Goal: Task Accomplishment & Management: Complete application form

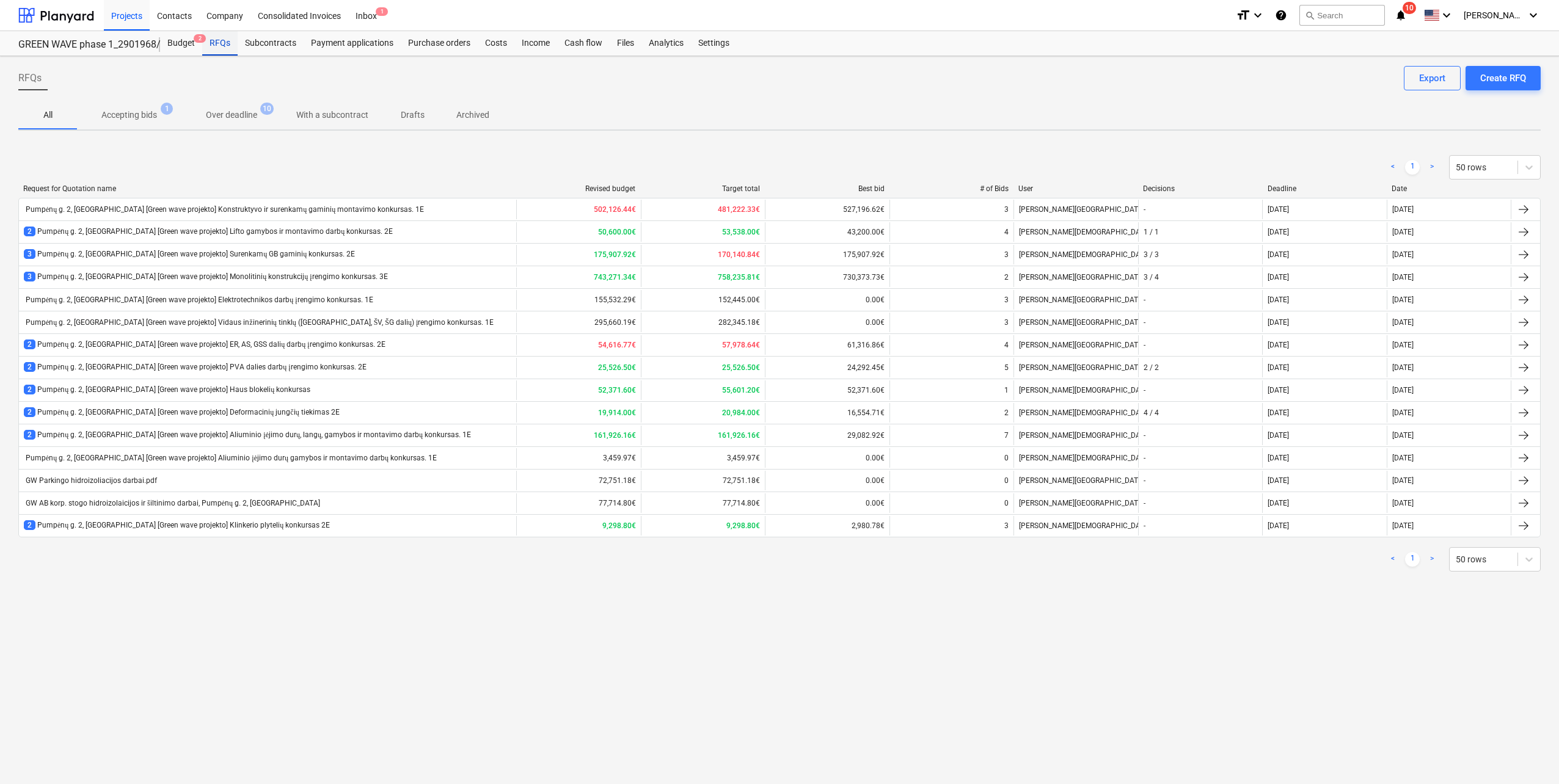
click at [226, 37] on div "RFQs" at bounding box center [220, 43] width 35 height 24
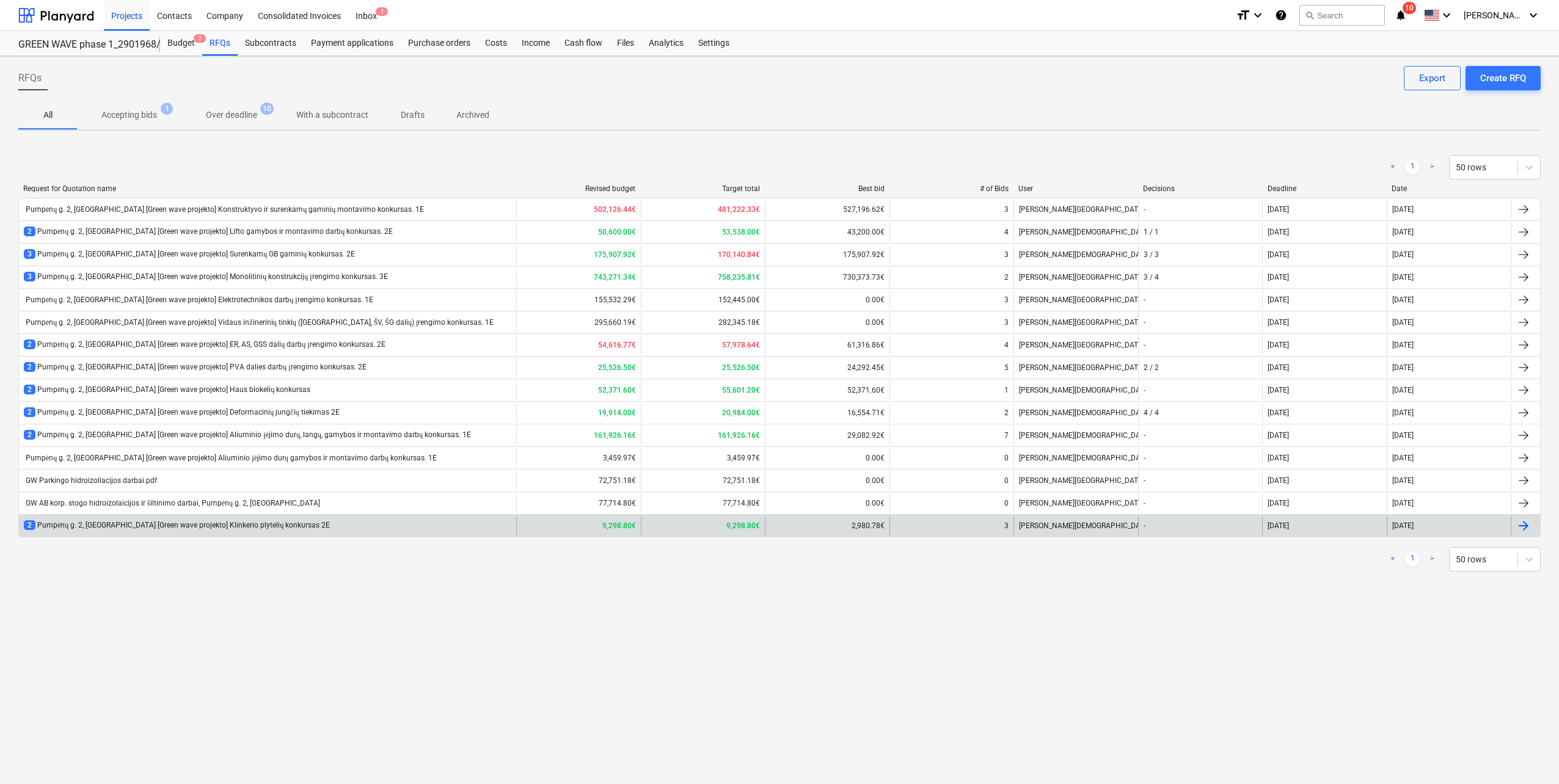
click at [274, 523] on div "2 Pumpėnų g. 2, [GEOGRAPHIC_DATA] [Green wave projekto] Klinkerio plytelių konk…" at bounding box center [176, 526] width 306 height 11
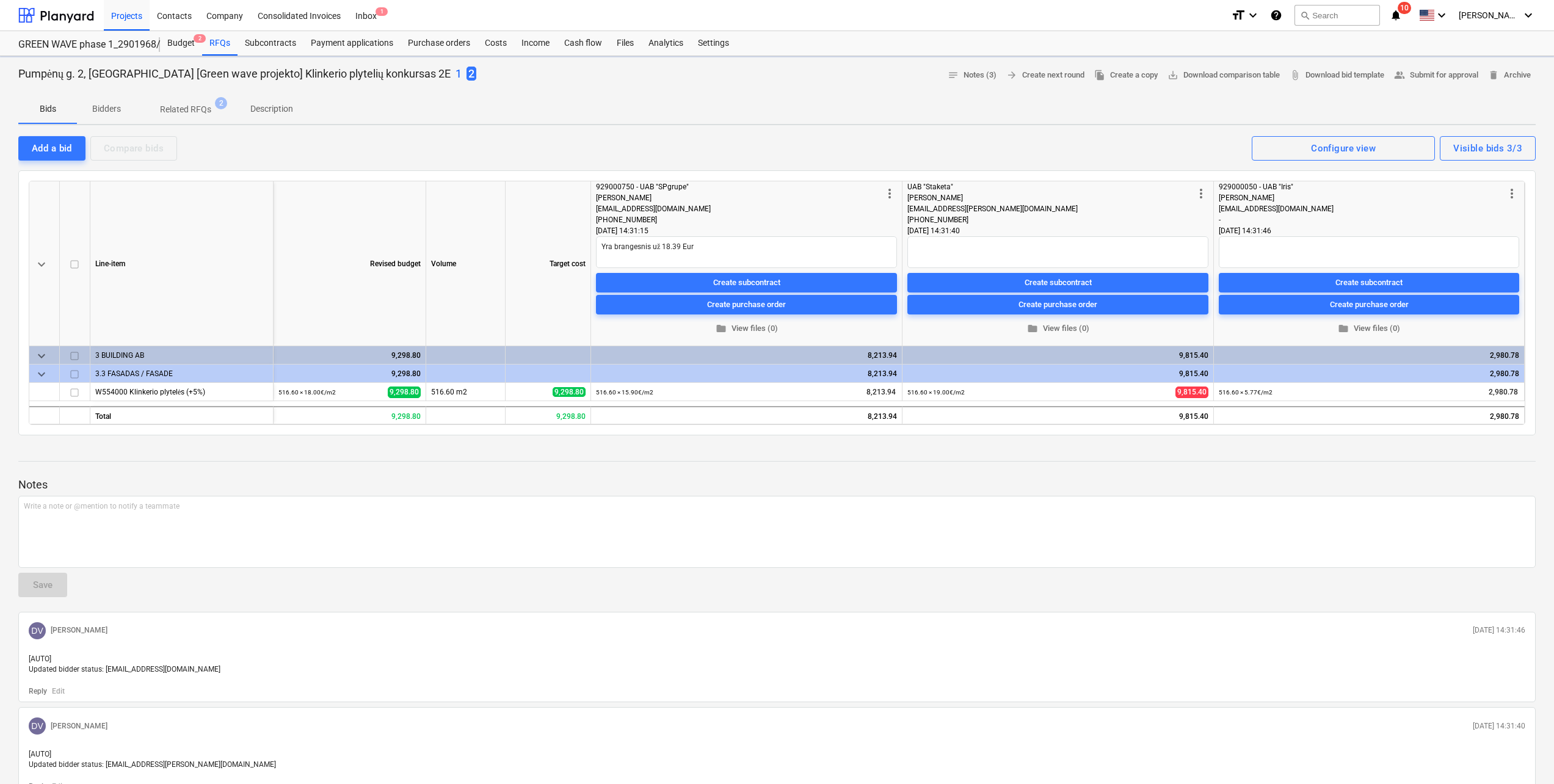
type textarea "x"
click at [219, 40] on div "RFQs" at bounding box center [219, 43] width 35 height 24
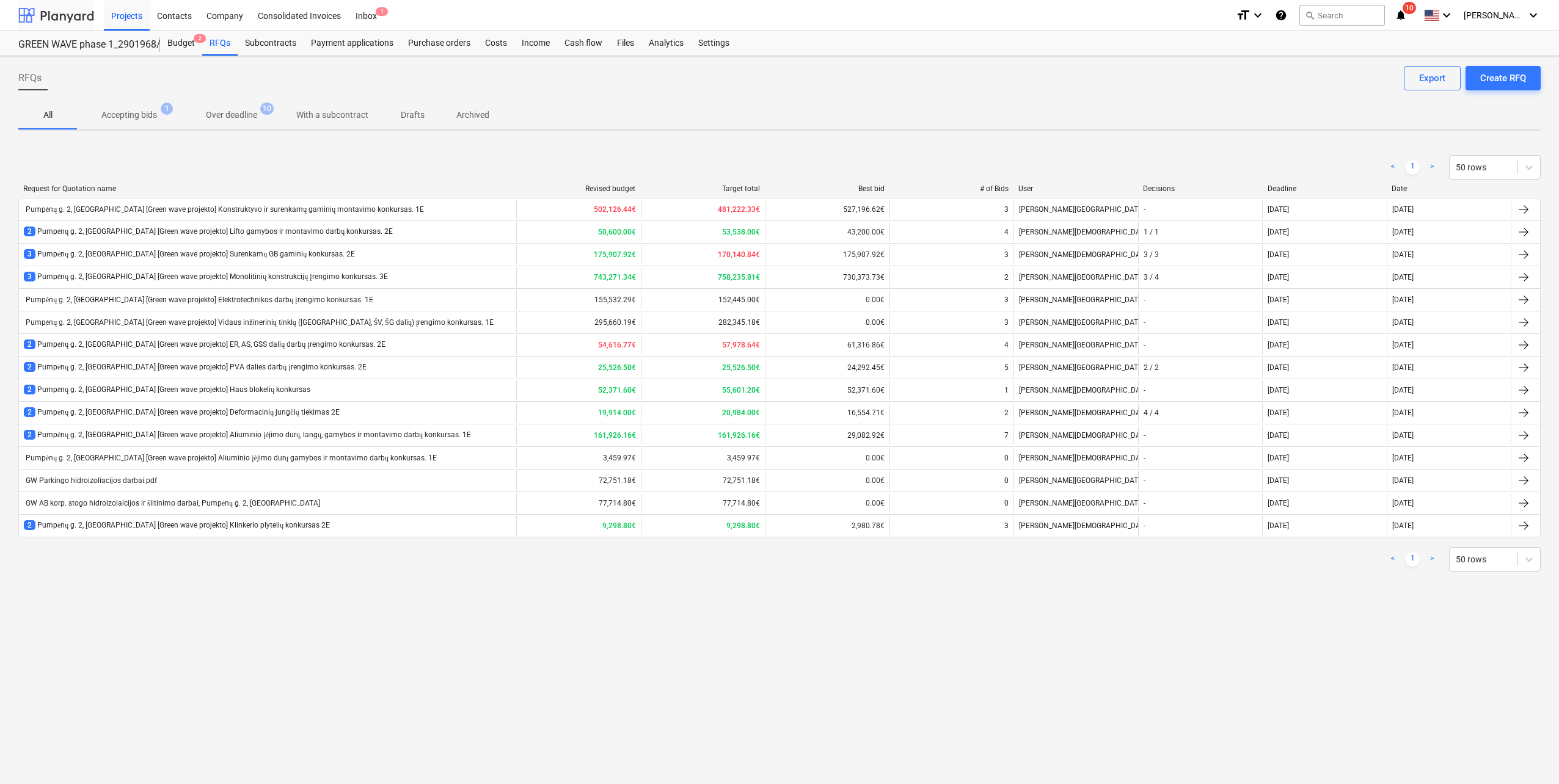
click at [54, 17] on div at bounding box center [56, 15] width 75 height 30
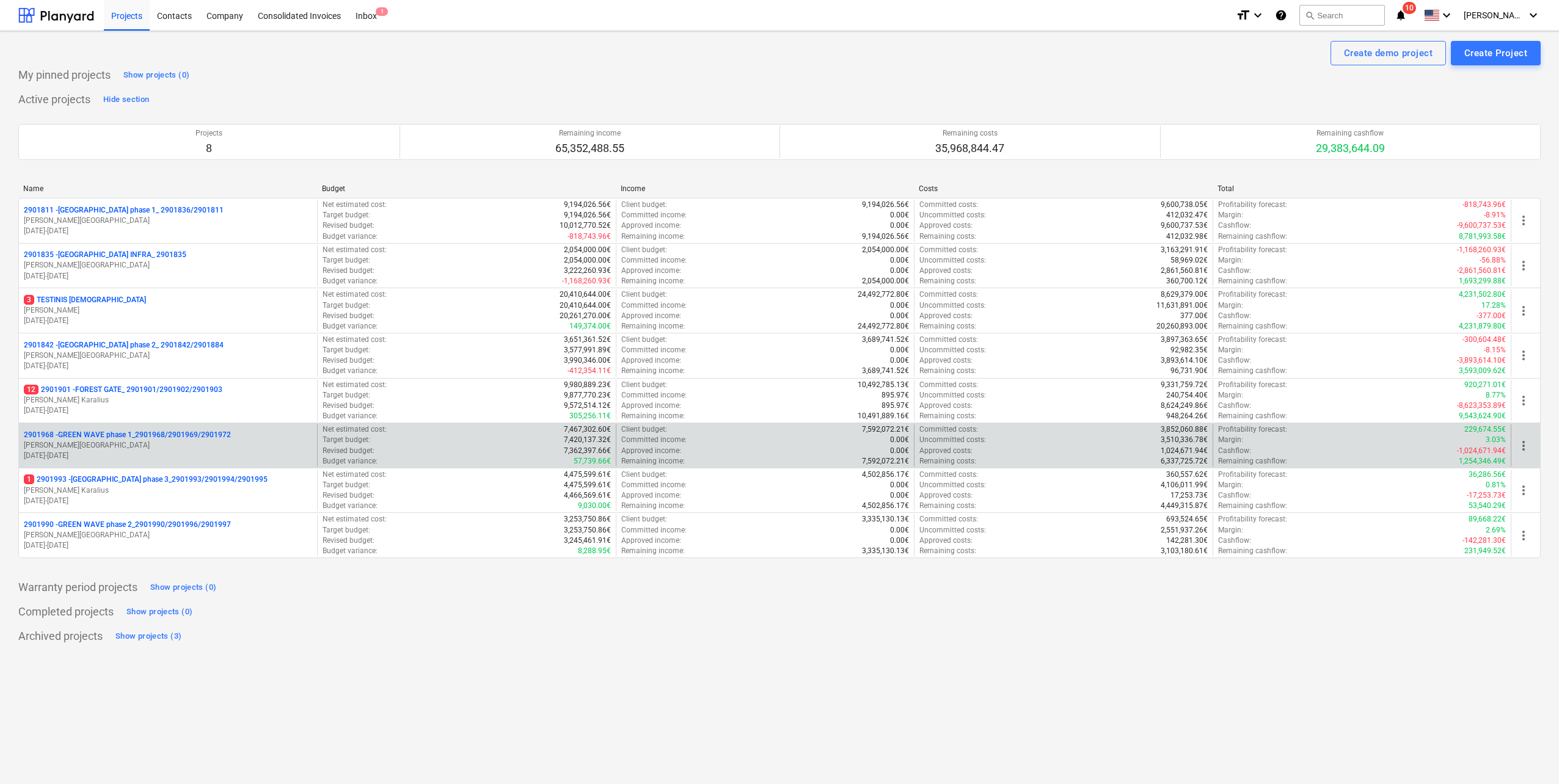
click at [195, 443] on p "[PERSON_NAME][GEOGRAPHIC_DATA]" at bounding box center [168, 446] width 288 height 11
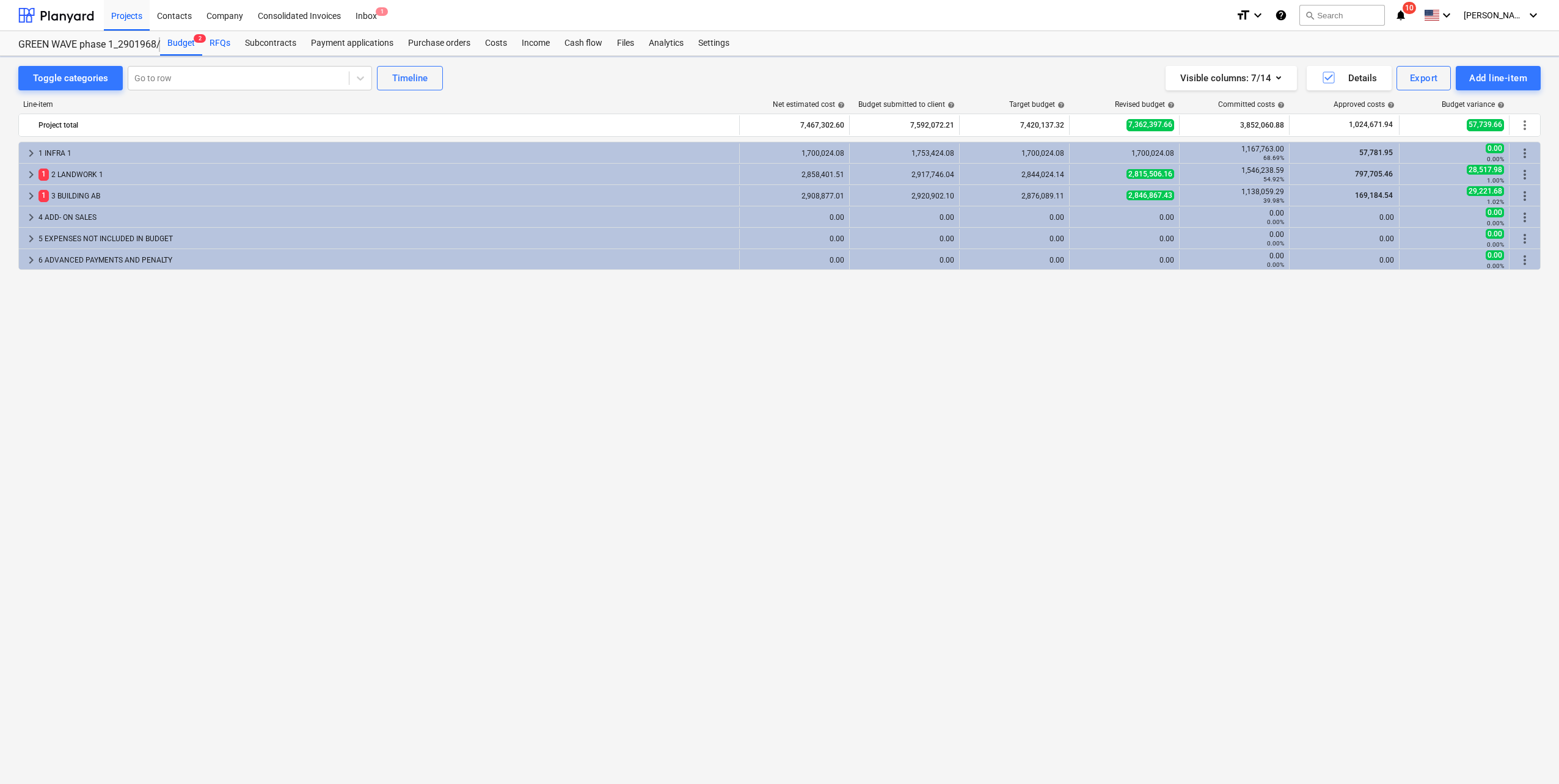
click at [220, 32] on div "RFQs" at bounding box center [220, 43] width 35 height 24
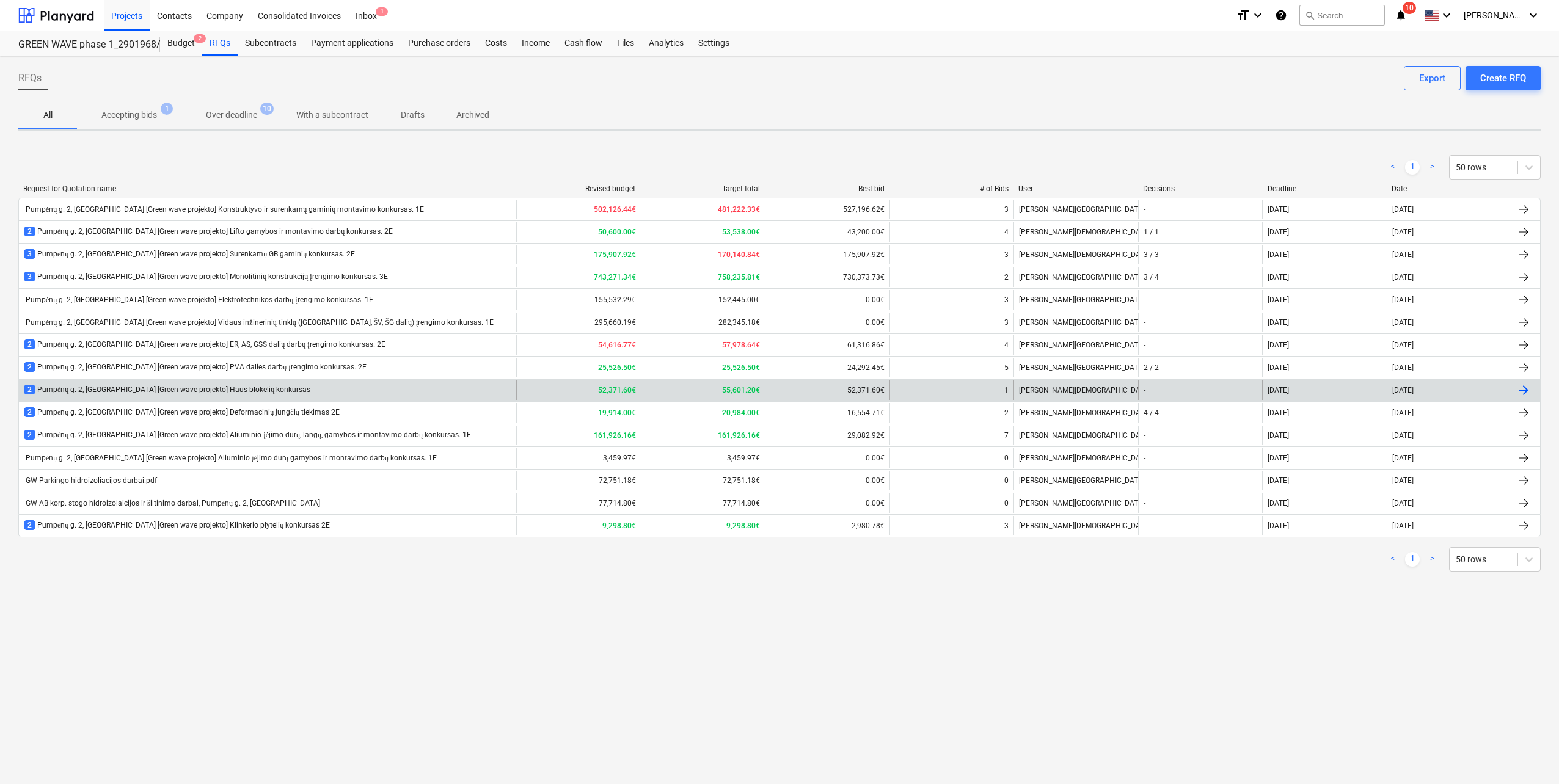
click at [271, 392] on div "2 Pumpėnų g. 2, [GEOGRAPHIC_DATA] [Green wave projekto] Haus blokelių konkursas" at bounding box center [268, 390] width 497 height 20
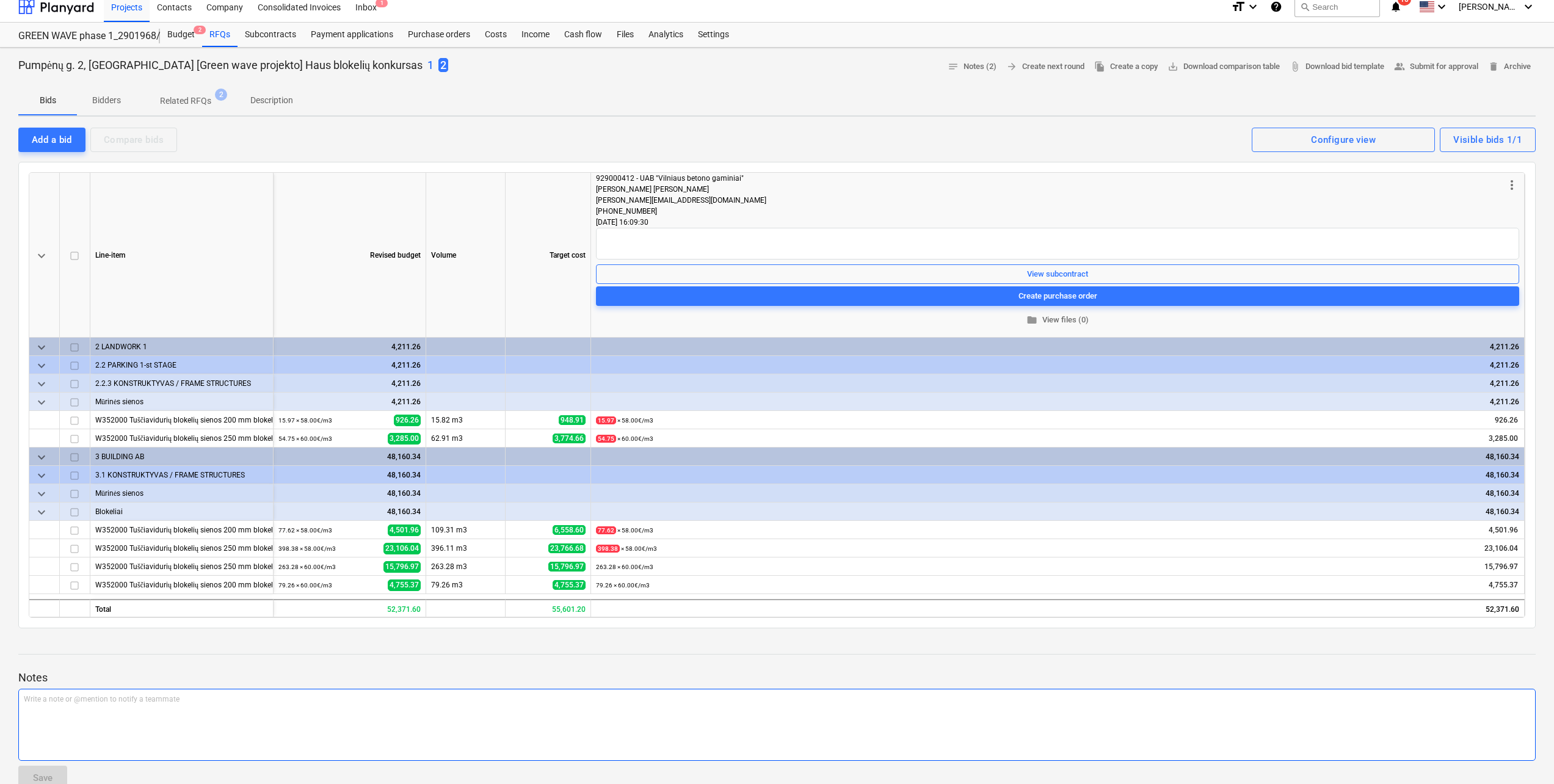
scroll to position [122, 0]
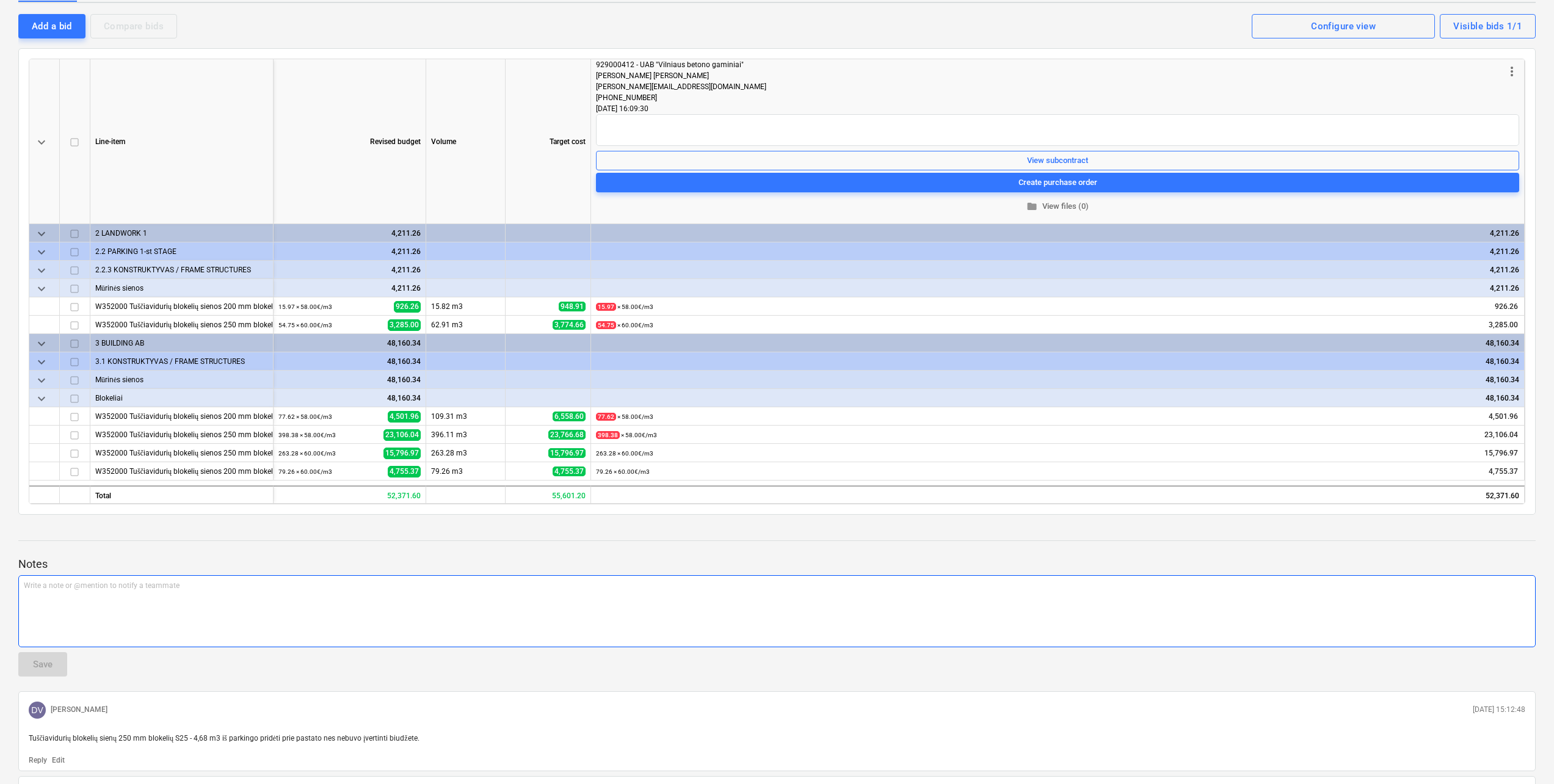
click at [398, 616] on div "Write a note or @mention to notify a teammate [PERSON_NAME]" at bounding box center [777, 611] width 1517 height 72
click at [320, 602] on div "Vienintelis gamintojas šių blokelių Lietuvoje, todėl tik vienas pasiūlymas." at bounding box center [777, 611] width 1517 height 72
click at [315, 590] on p "Vienintelis gamintojas šių blokelių Lietuvoje, todėl tik vienas pasiūlymas." at bounding box center [777, 586] width 1506 height 11
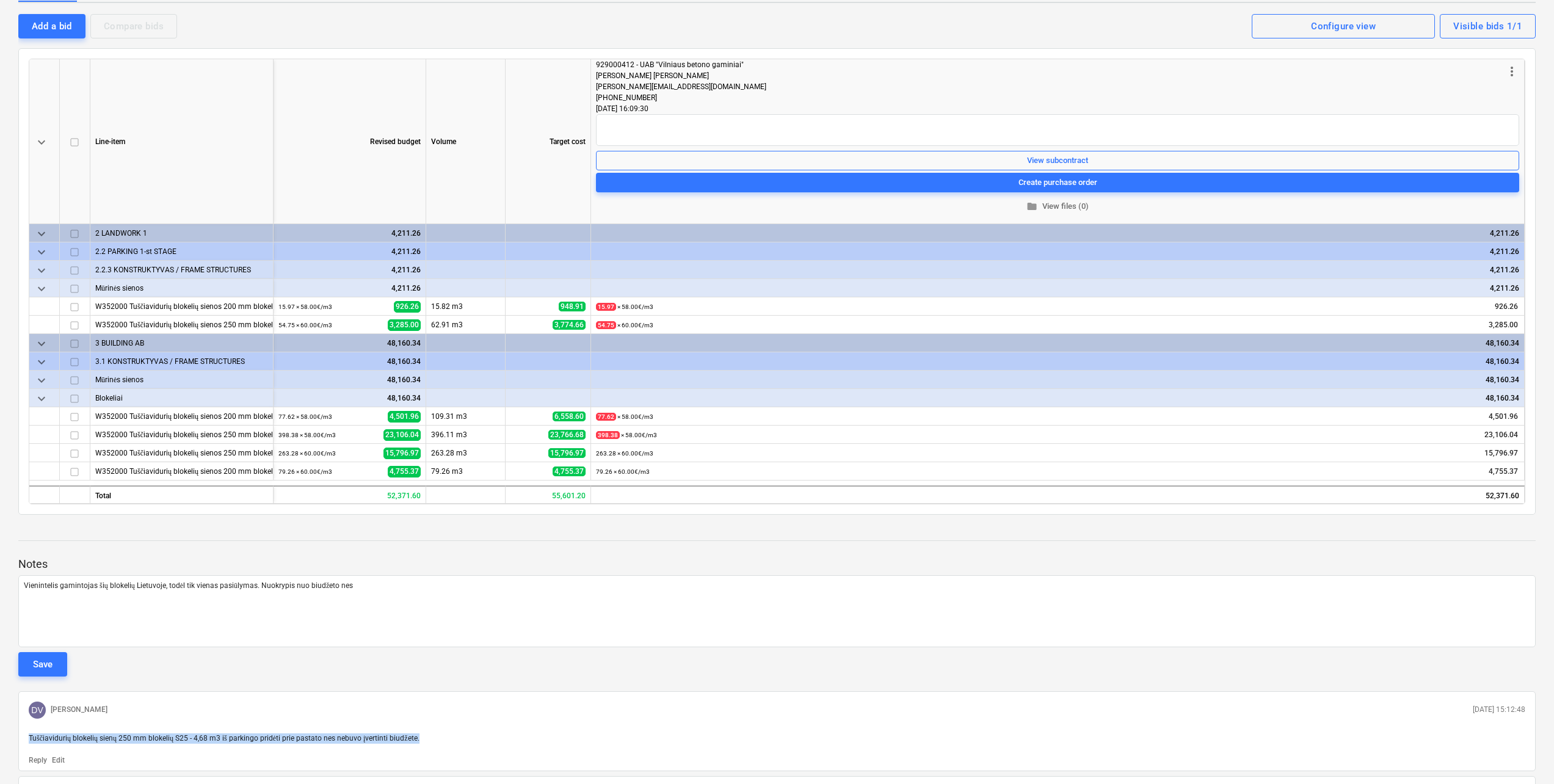
drag, startPoint x: 34, startPoint y: 735, endPoint x: 492, endPoint y: 735, distance: 458.0
click at [492, 735] on p "Tuščiavidurių blokelių sienų 250 mm blokelių S25 - 4,68 m3 iš parkingo pridėti …" at bounding box center [777, 738] width 1497 height 11
copy span "Tuščiavidurių blokelių sienų 250 mm blokelių S25 - 4,68 m3 iš parkingo pridėti …"
click at [383, 581] on p "Vienintelis gamintojas šių blokelių Lietuvoje, todėl tik vienas pasiūlymas. Nuo…" at bounding box center [777, 586] width 1506 height 11
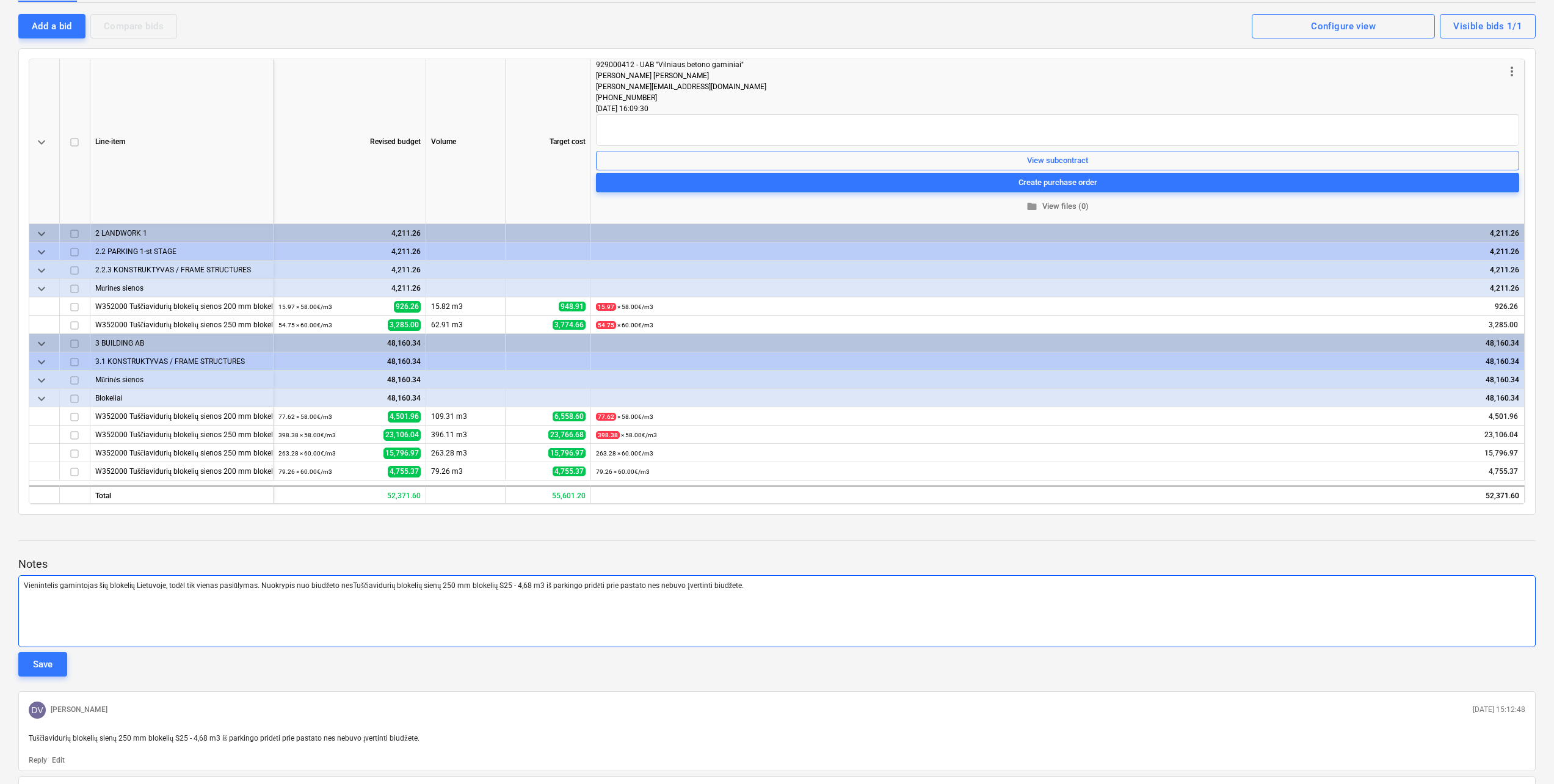
click at [354, 584] on span "Vienintelis gamintojas šių blokelių Lietuvoje, todėl tik vienas pasiūlymas. Nuo…" at bounding box center [383, 585] width 720 height 8
click at [765, 588] on p "Vienintelis gamintojas šių blokelių Lietuvoje, todėl tik vienas pasiūlymas. Nuo…" at bounding box center [777, 586] width 1506 height 11
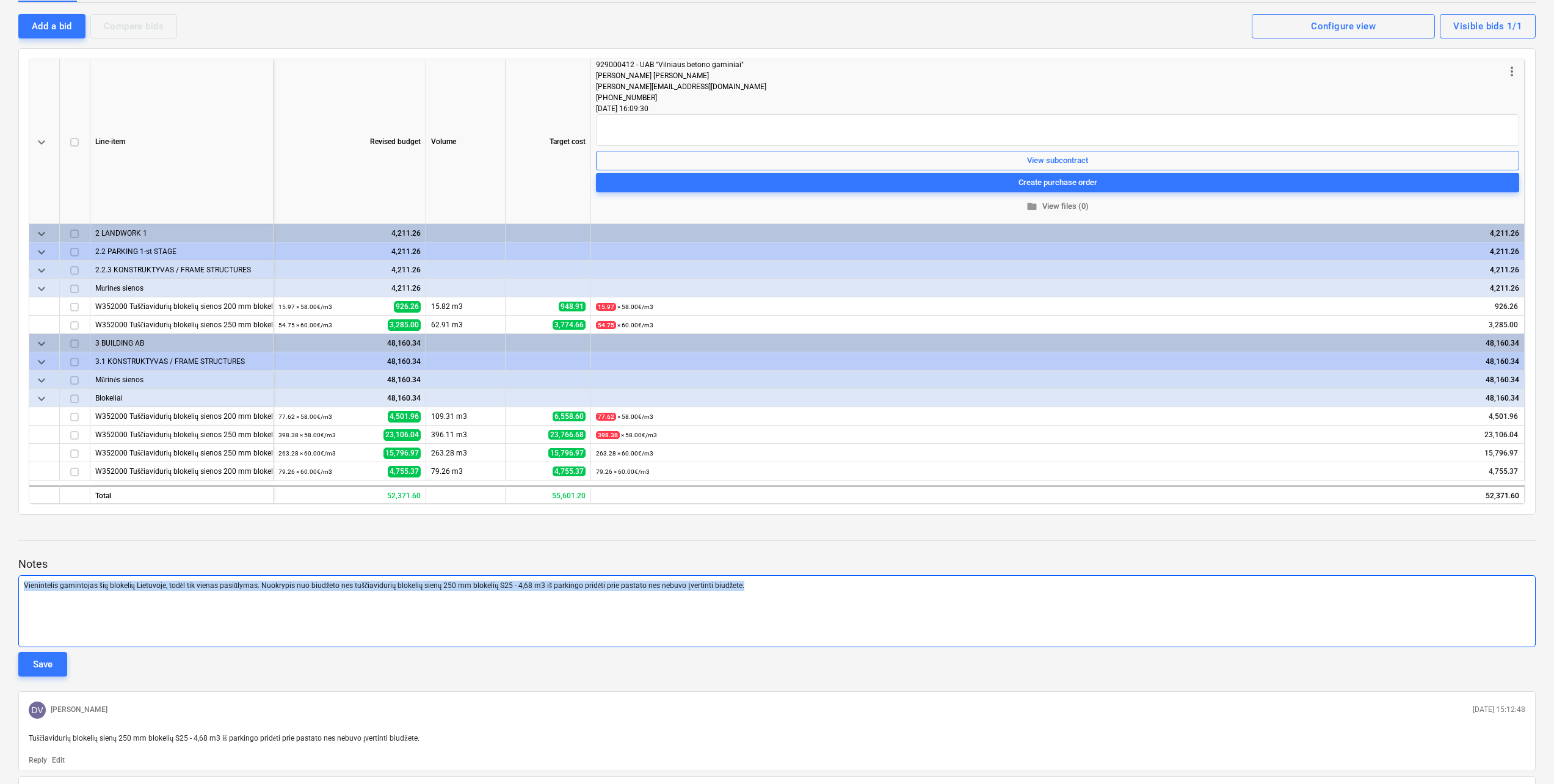
drag, startPoint x: 764, startPoint y: 586, endPoint x: 15, endPoint y: 594, distance: 749.0
click at [15, 594] on div "Pumpėnų g. 2, [GEOGRAPHIC_DATA] [Green wave projekto] Haus blokelių konkursas 1…" at bounding box center [777, 424] width 1554 height 981
copy span "Vienintelis gamintojas šių blokelių Lietuvoje, todėl tik vienas pasiūlymas. Nuo…"
click at [46, 667] on div "Save" at bounding box center [43, 664] width 20 height 16
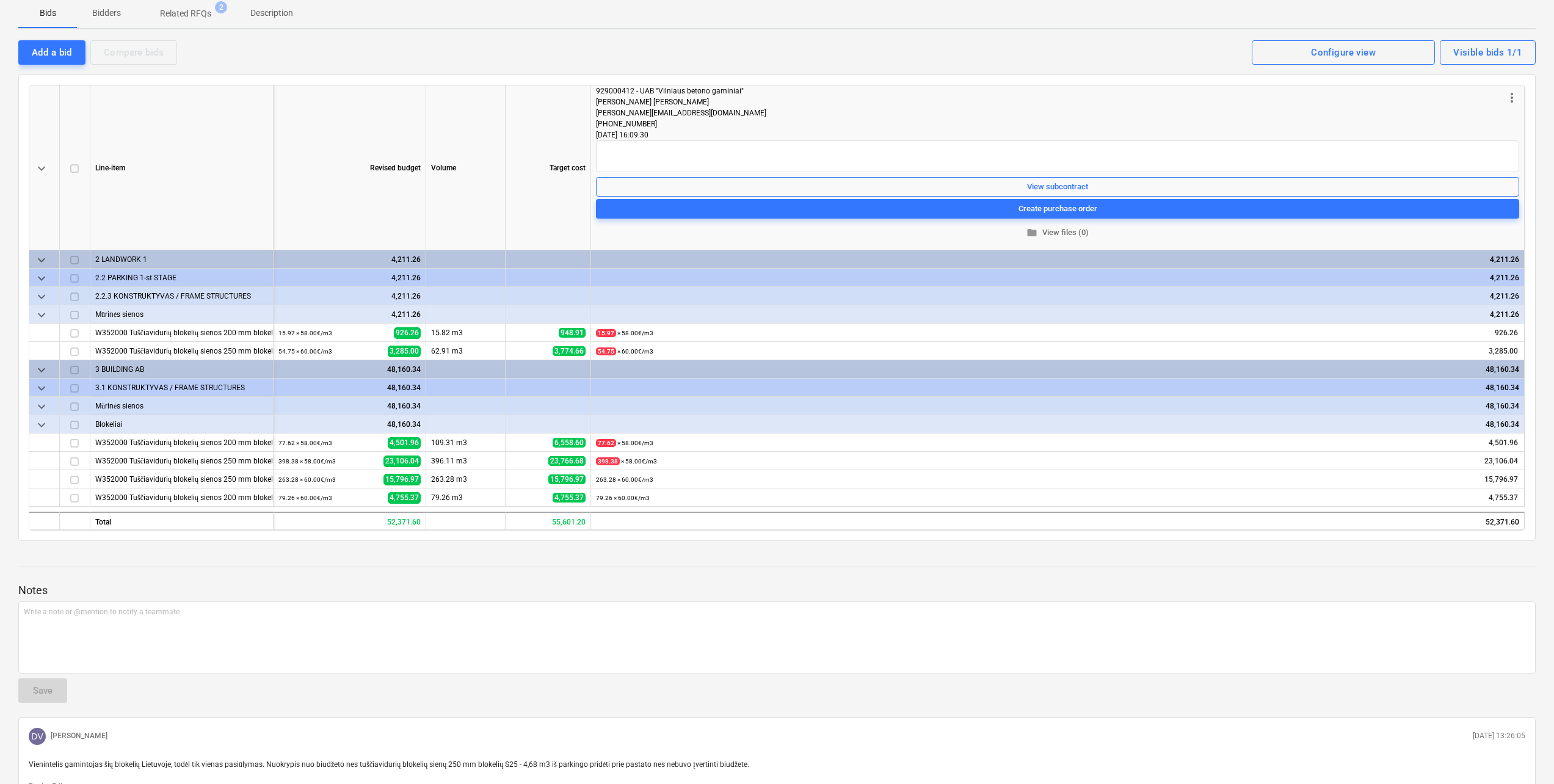
scroll to position [339, 0]
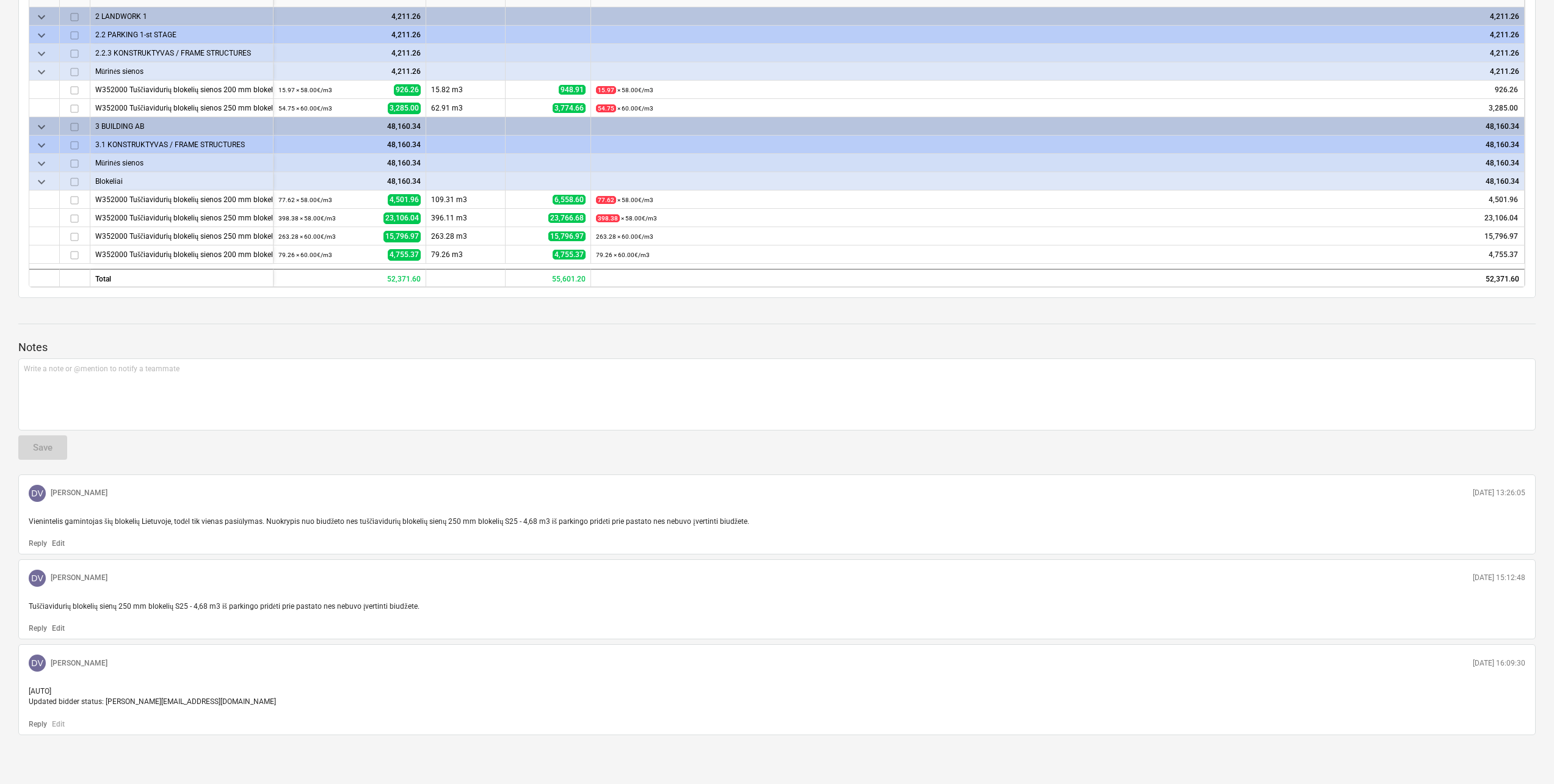
click at [58, 629] on p "Edit" at bounding box center [58, 629] width 13 height 11
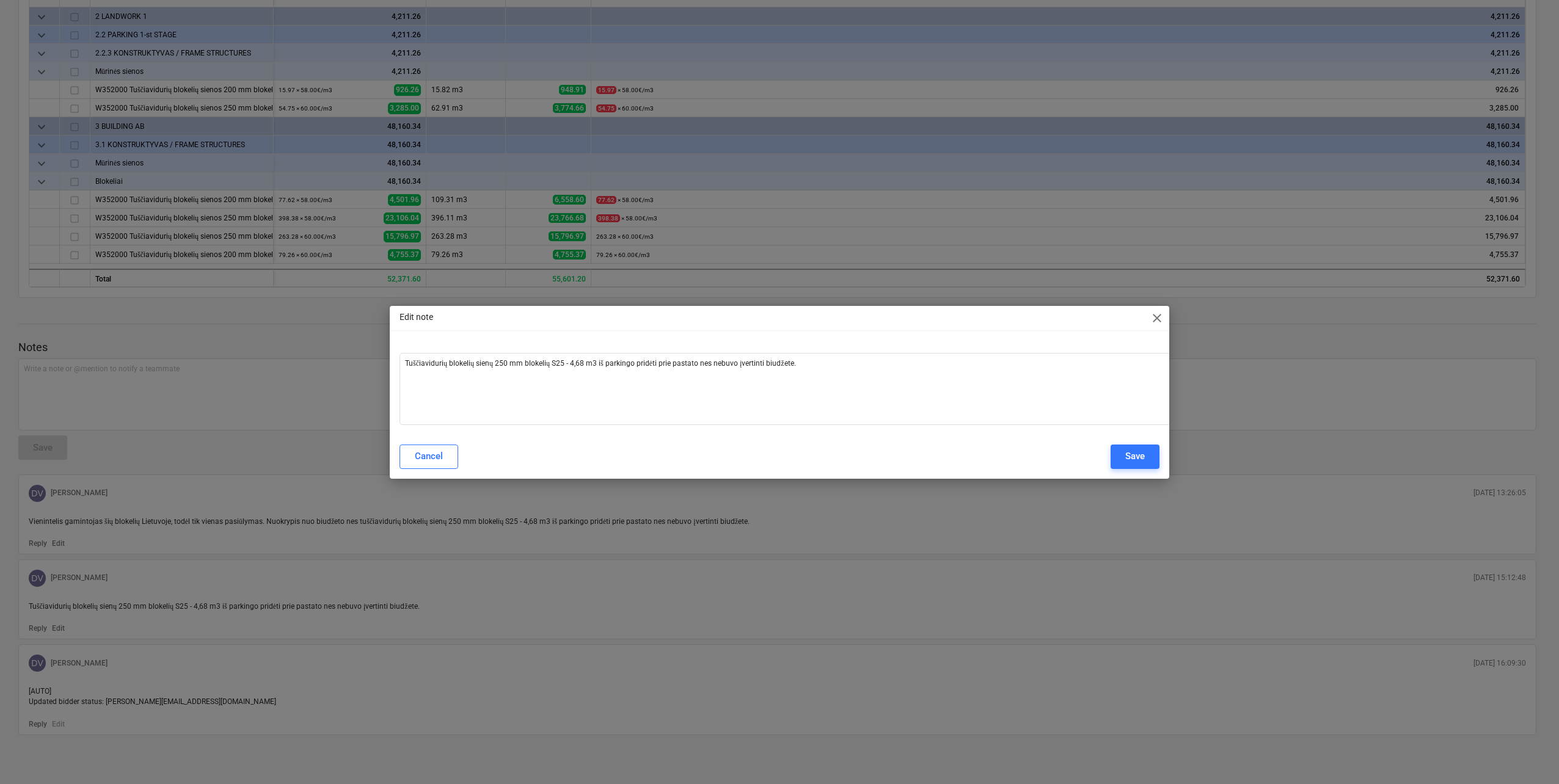
click at [421, 469] on div "Cancel Save" at bounding box center [779, 456] width 775 height 34
click at [422, 467] on button "Cancel" at bounding box center [428, 456] width 59 height 24
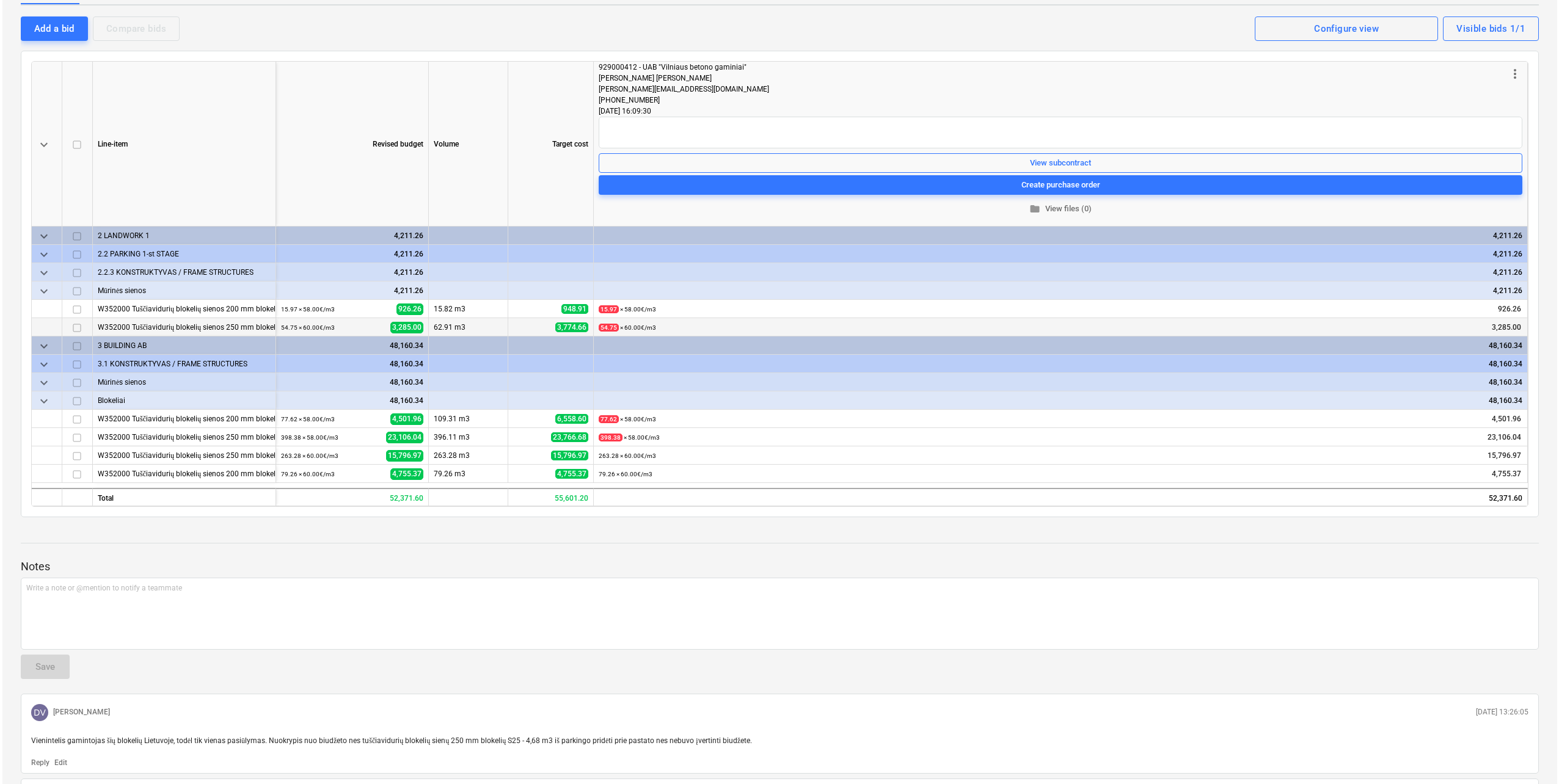
scroll to position [0, 0]
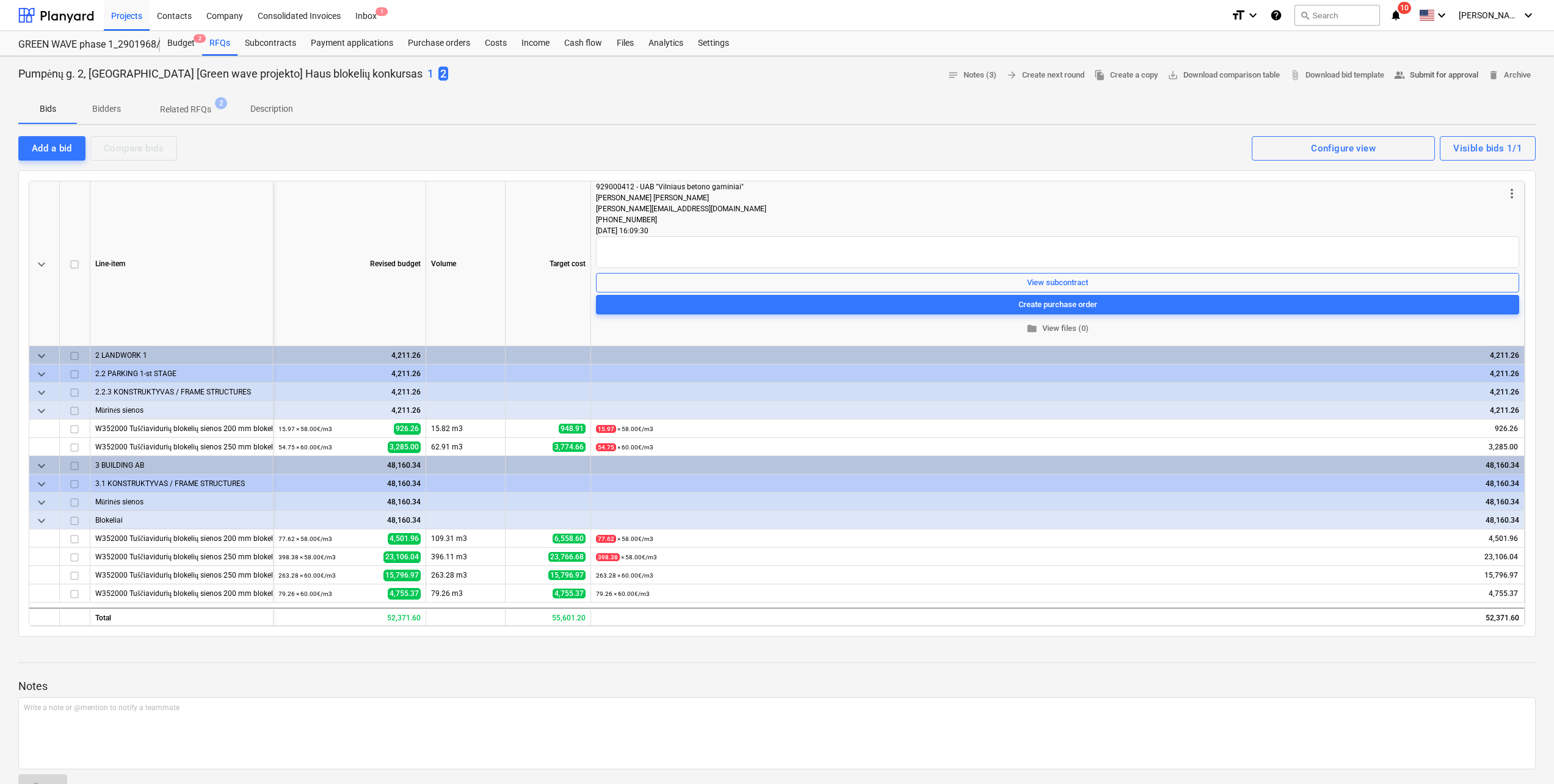
click at [1472, 69] on span "people_alt Submit for approval" at bounding box center [1436, 75] width 85 height 14
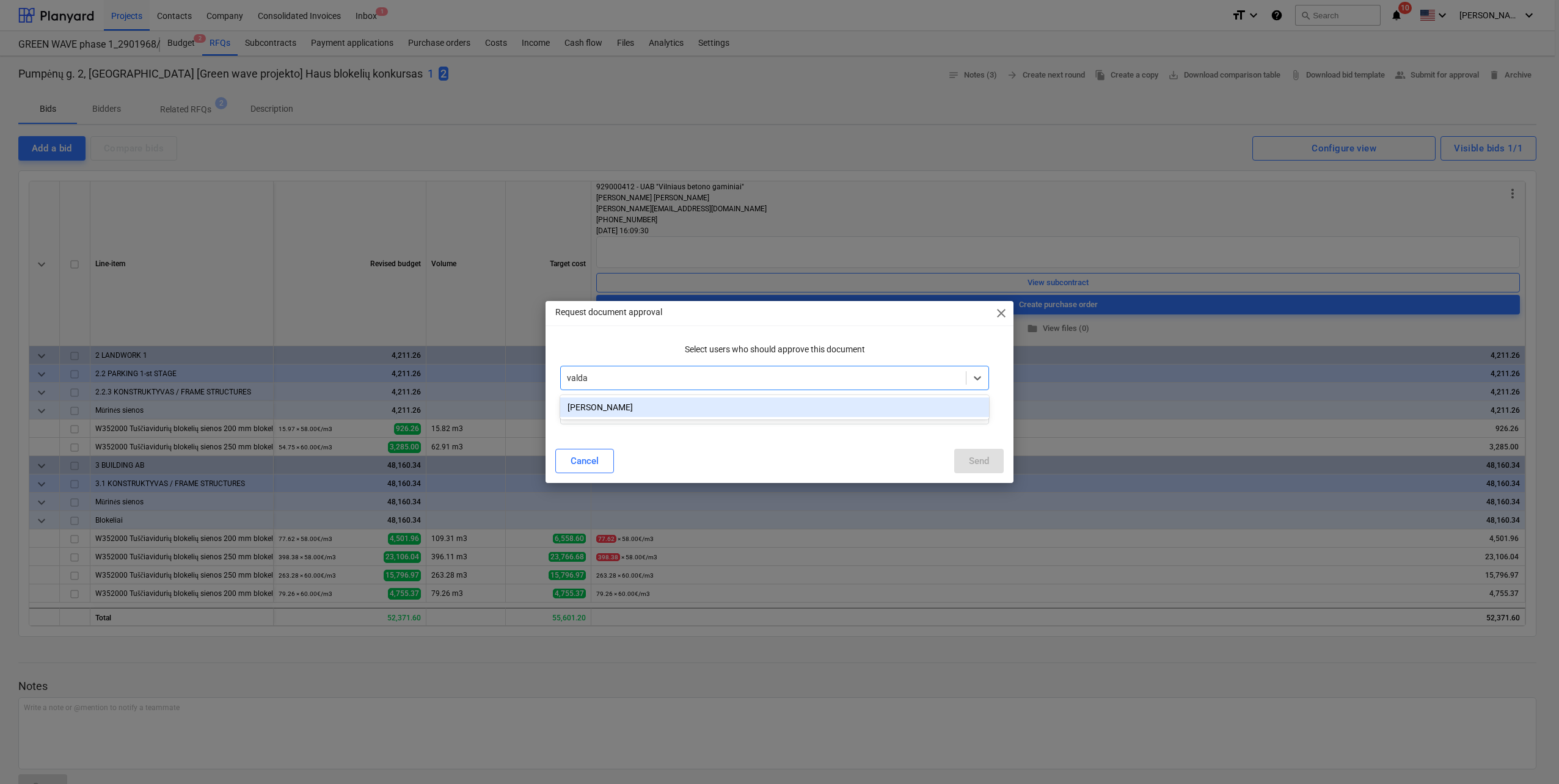
type input "valdas"
type input "valen"
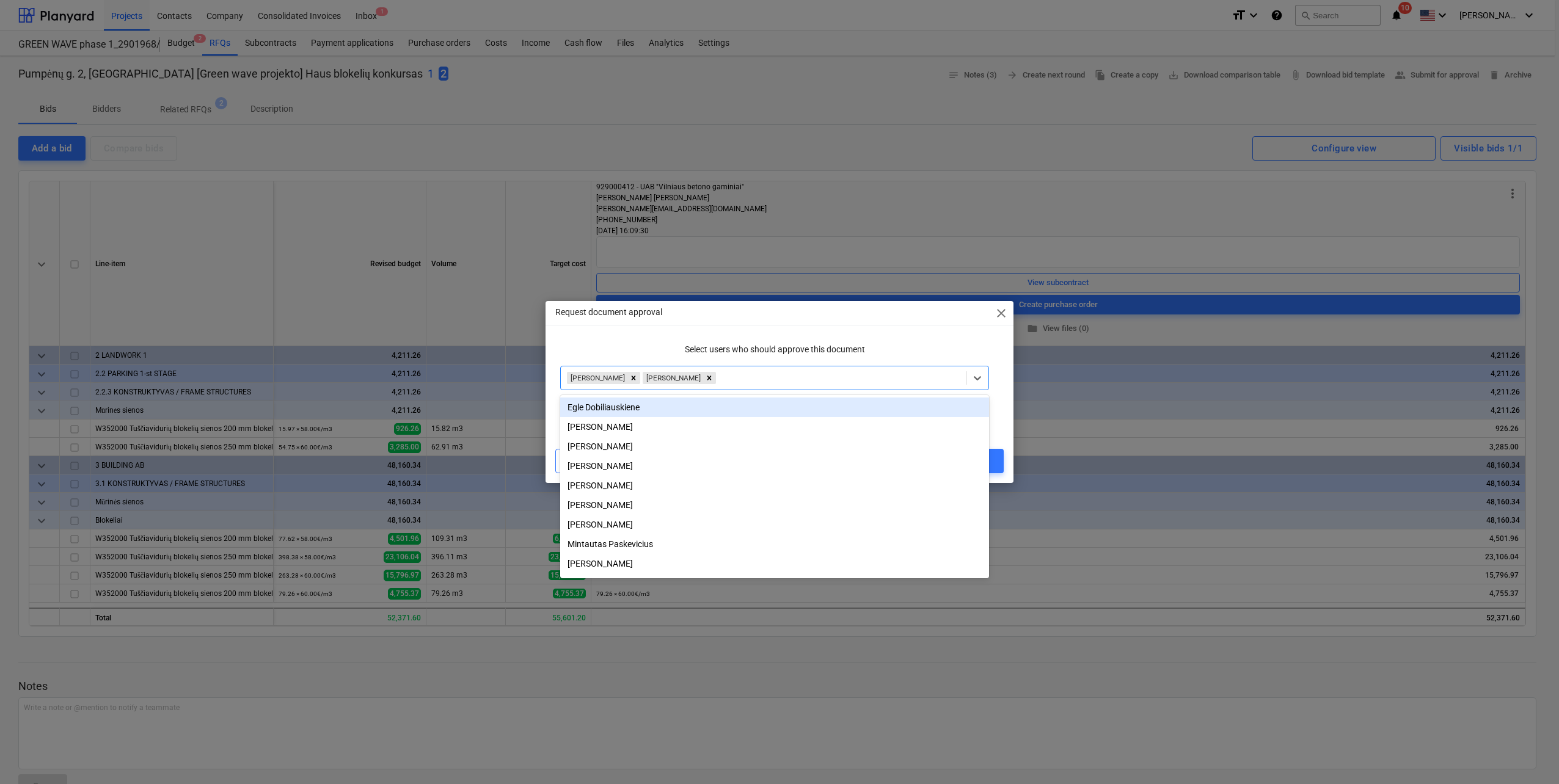
click at [810, 347] on p "Select users who should approve this document" at bounding box center [775, 349] width 428 height 13
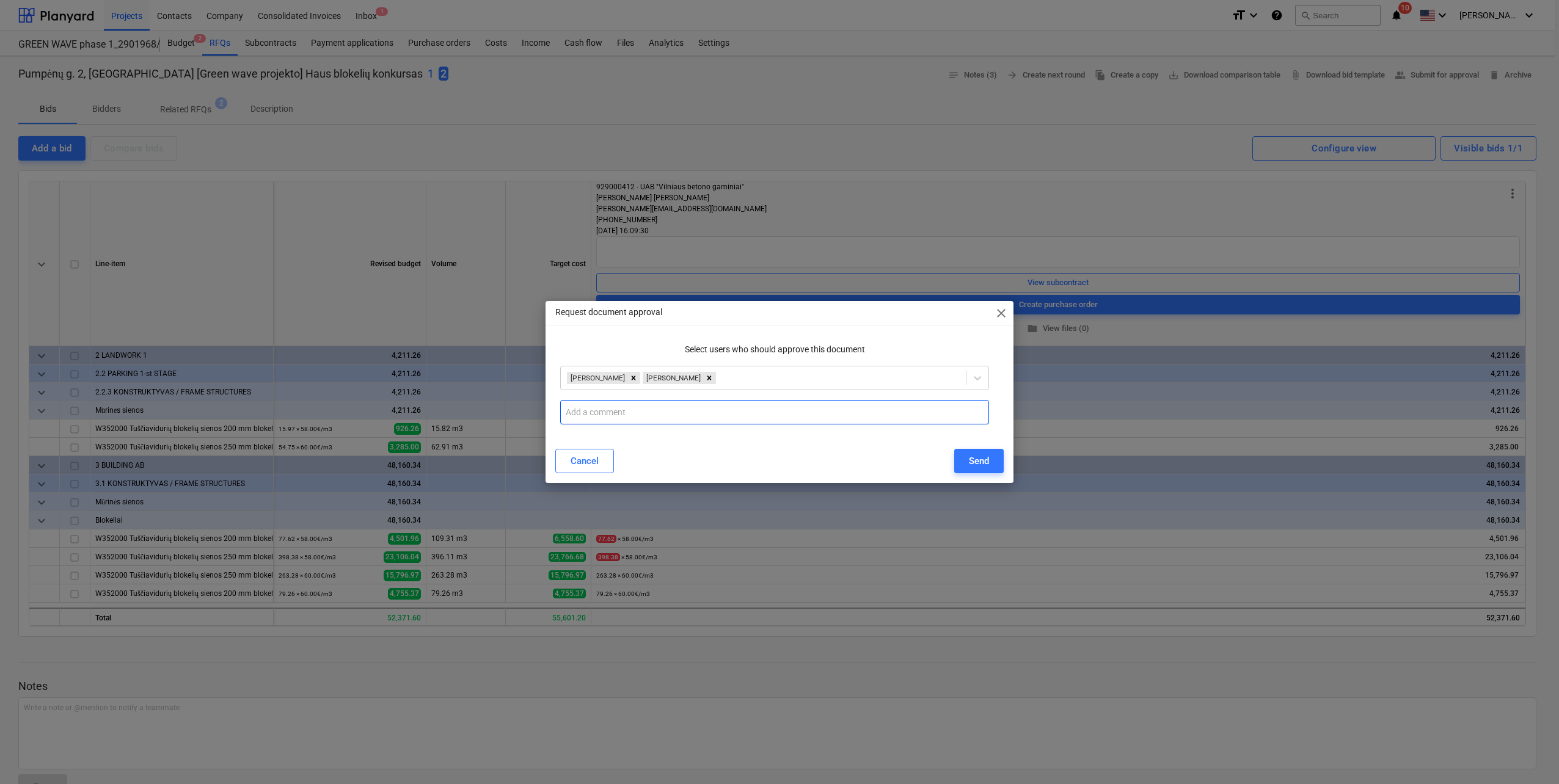
click at [659, 421] on input "text" at bounding box center [775, 412] width 428 height 24
paste input "Vienintelis gamintojas šių blokelių Lietuvoje, todėl tik vienas pasiūlymas. Nuo…"
type input "Vienintelis gamintojas šių blokelių Lietuvoje, todėl tik vienas pasiūlymas. Nuo…"
click at [959, 465] on button "Send" at bounding box center [978, 461] width 50 height 24
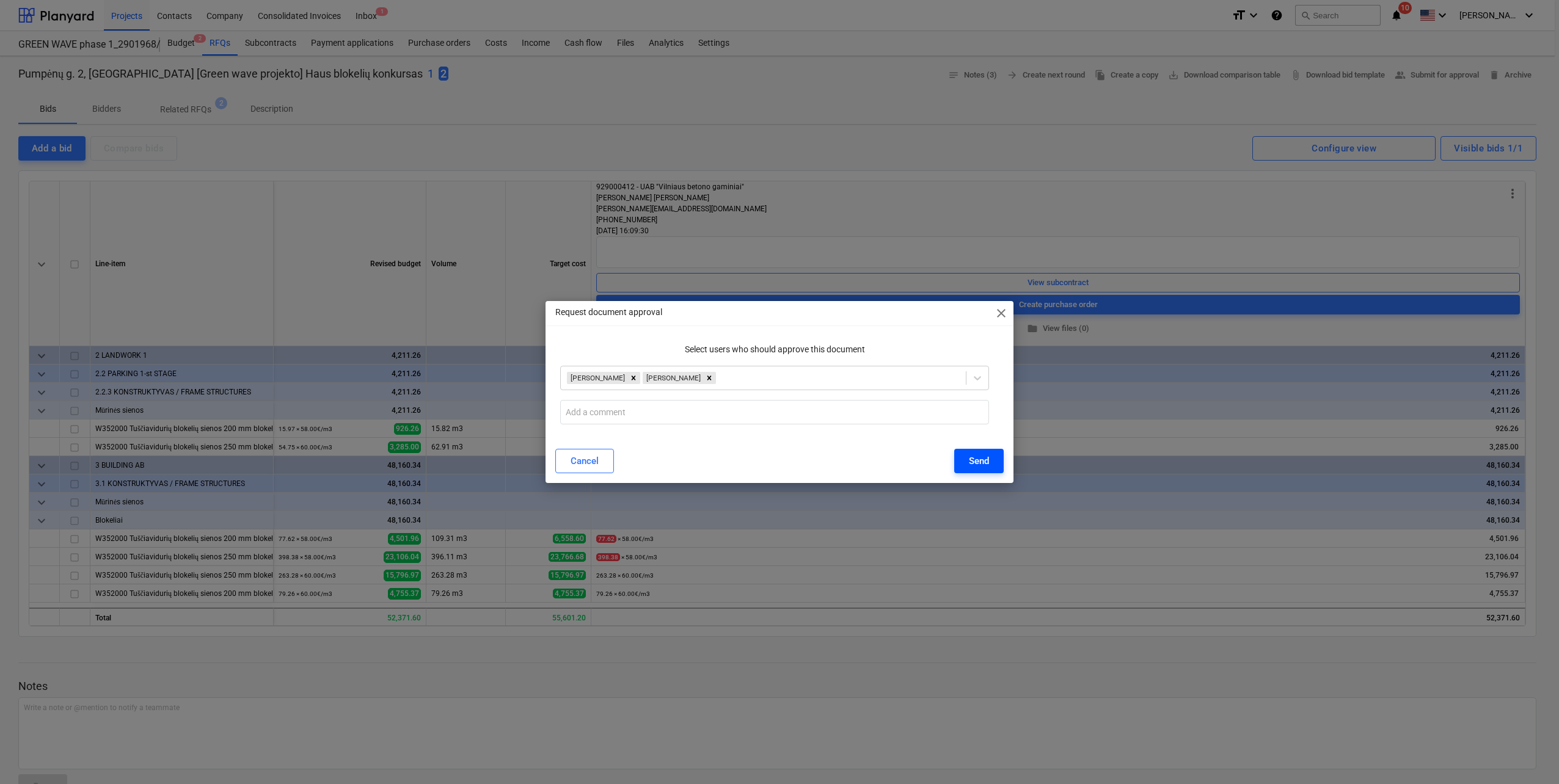
scroll to position [0, 0]
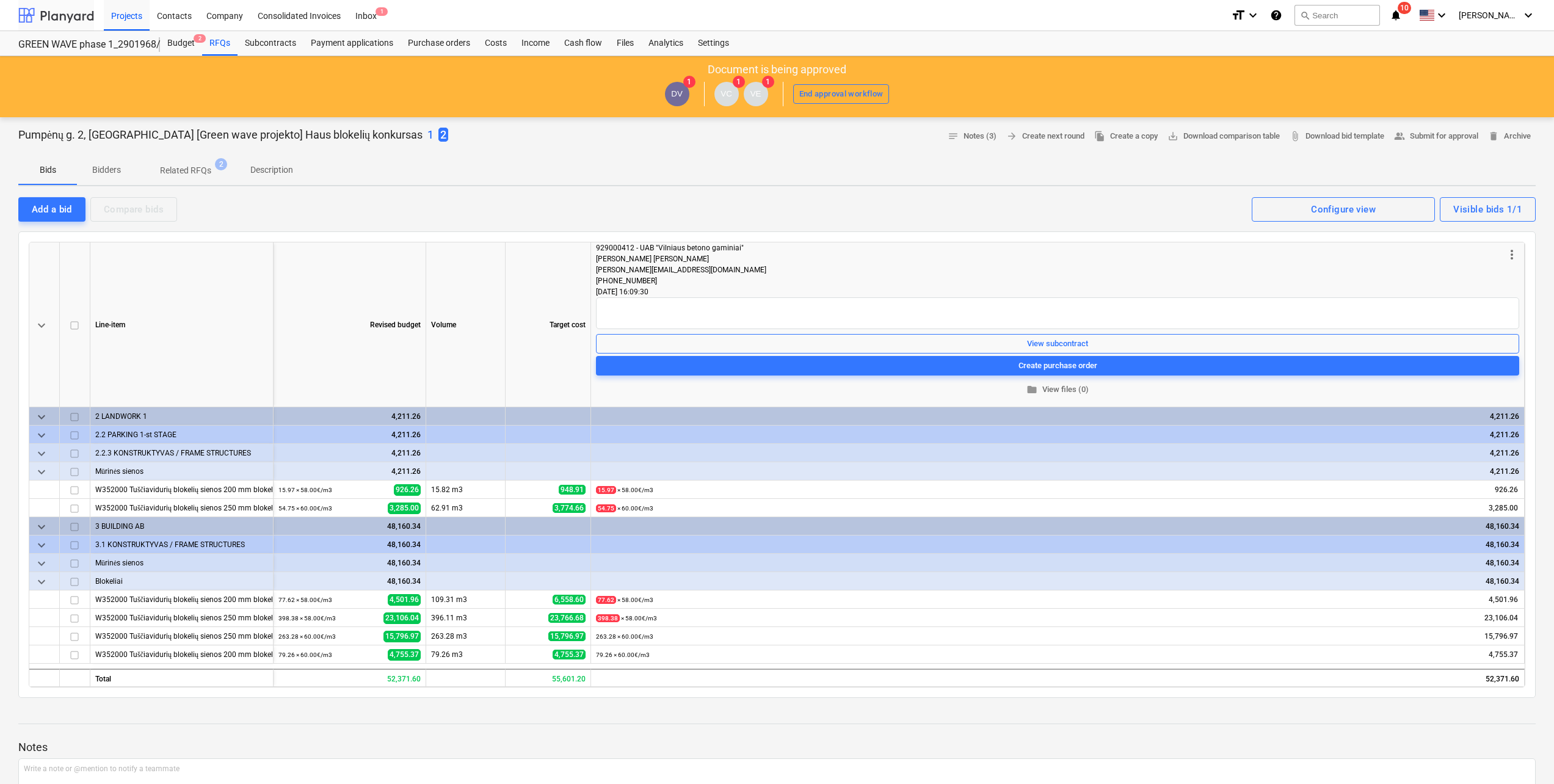
click at [63, 16] on div at bounding box center [56, 15] width 75 height 30
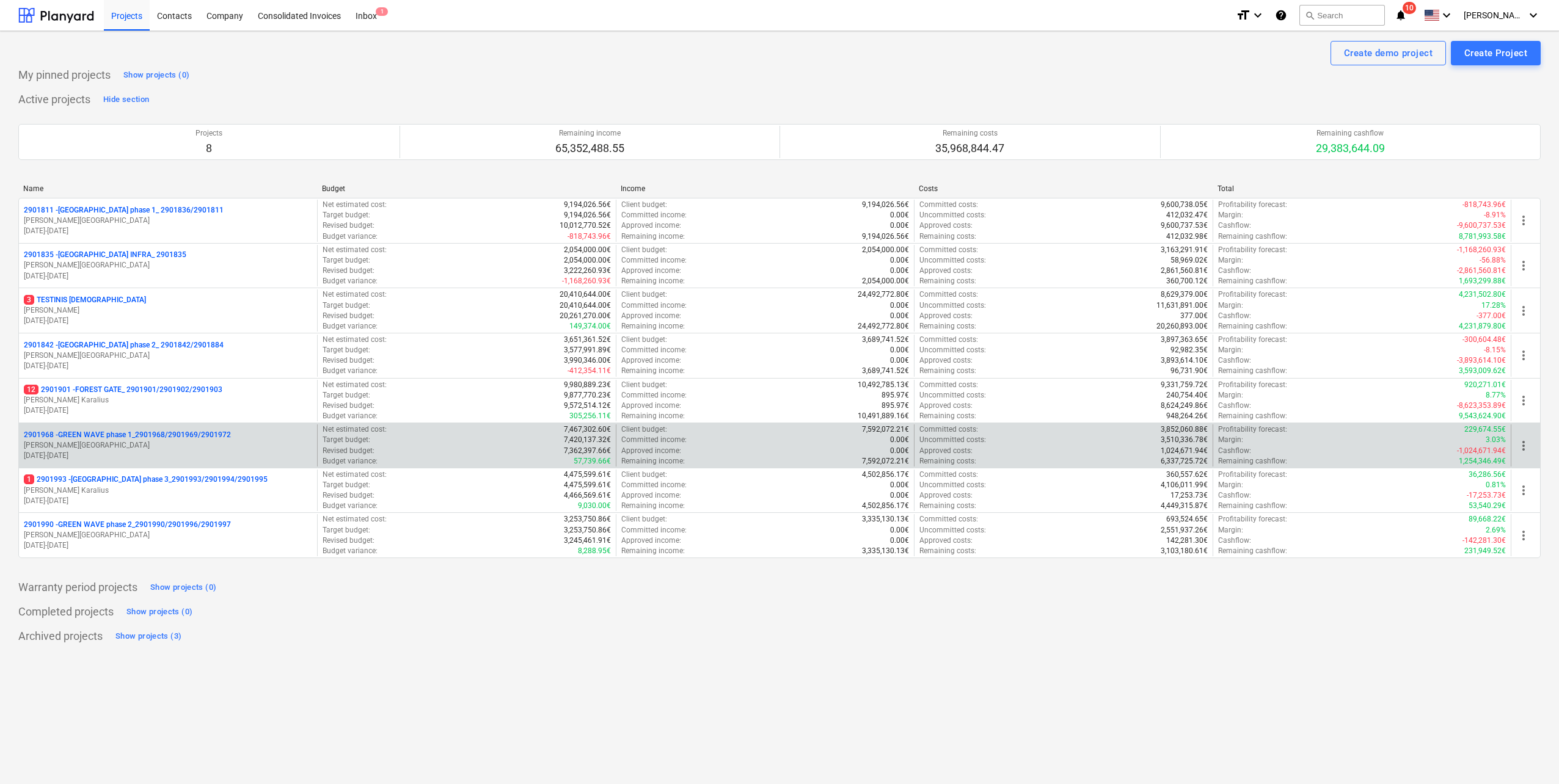
click at [177, 437] on p "2901968 - GREEN WAVE phase 1_2901968/2901969/2901972" at bounding box center [127, 435] width 207 height 11
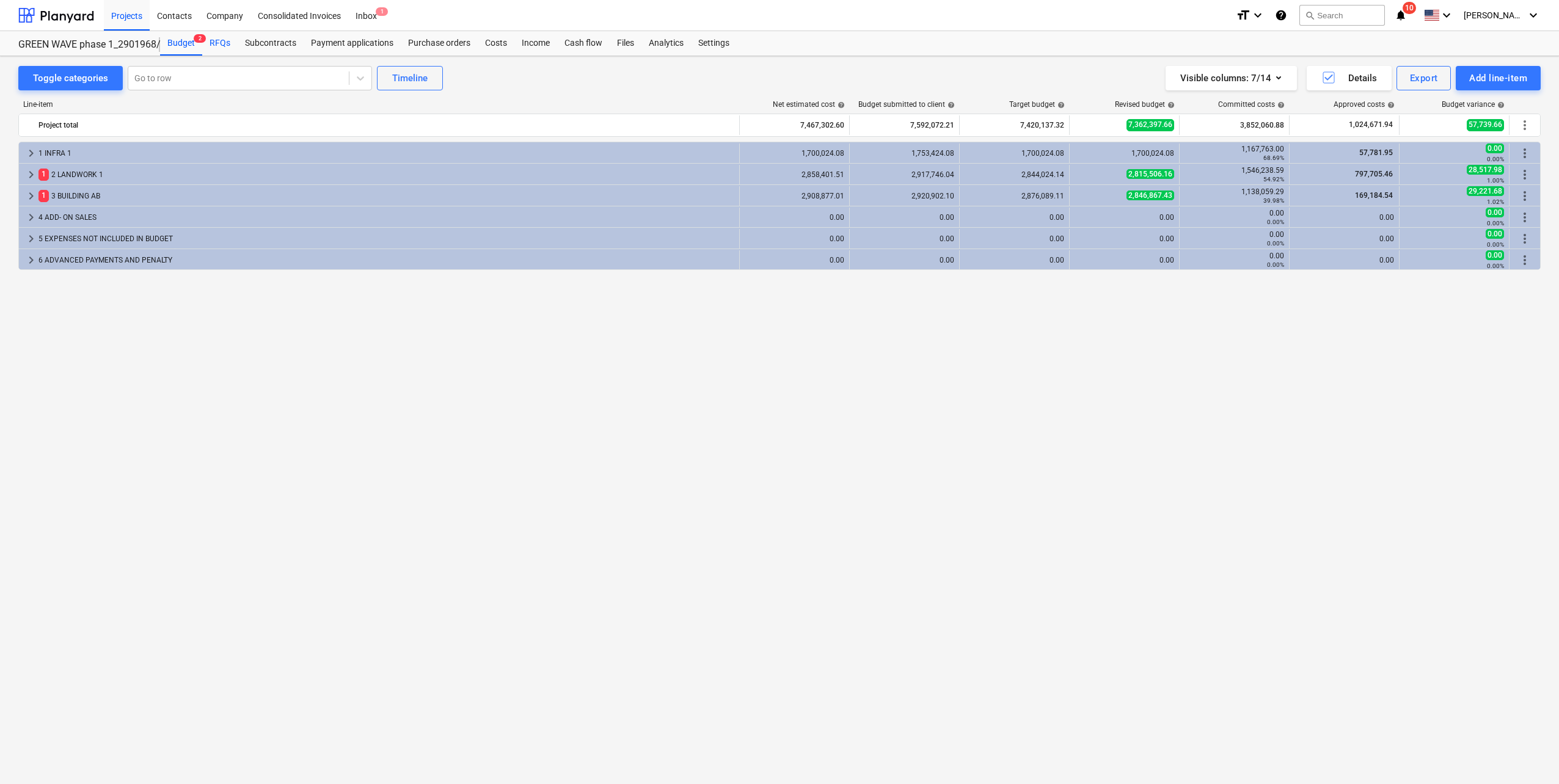
click at [228, 37] on div "RFQs" at bounding box center [220, 43] width 35 height 24
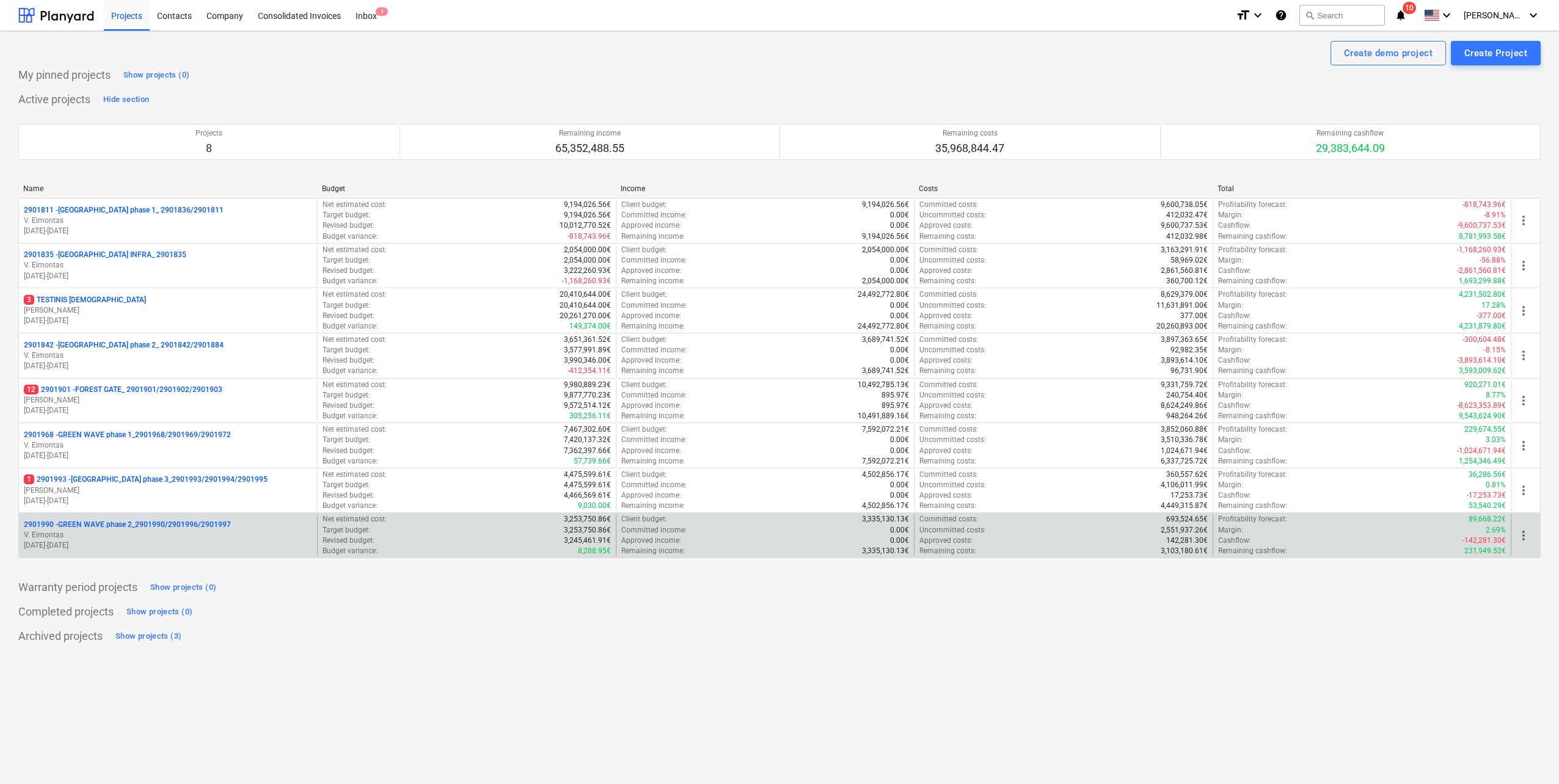
click at [172, 536] on p "[PERSON_NAME][GEOGRAPHIC_DATA]" at bounding box center [168, 535] width 288 height 11
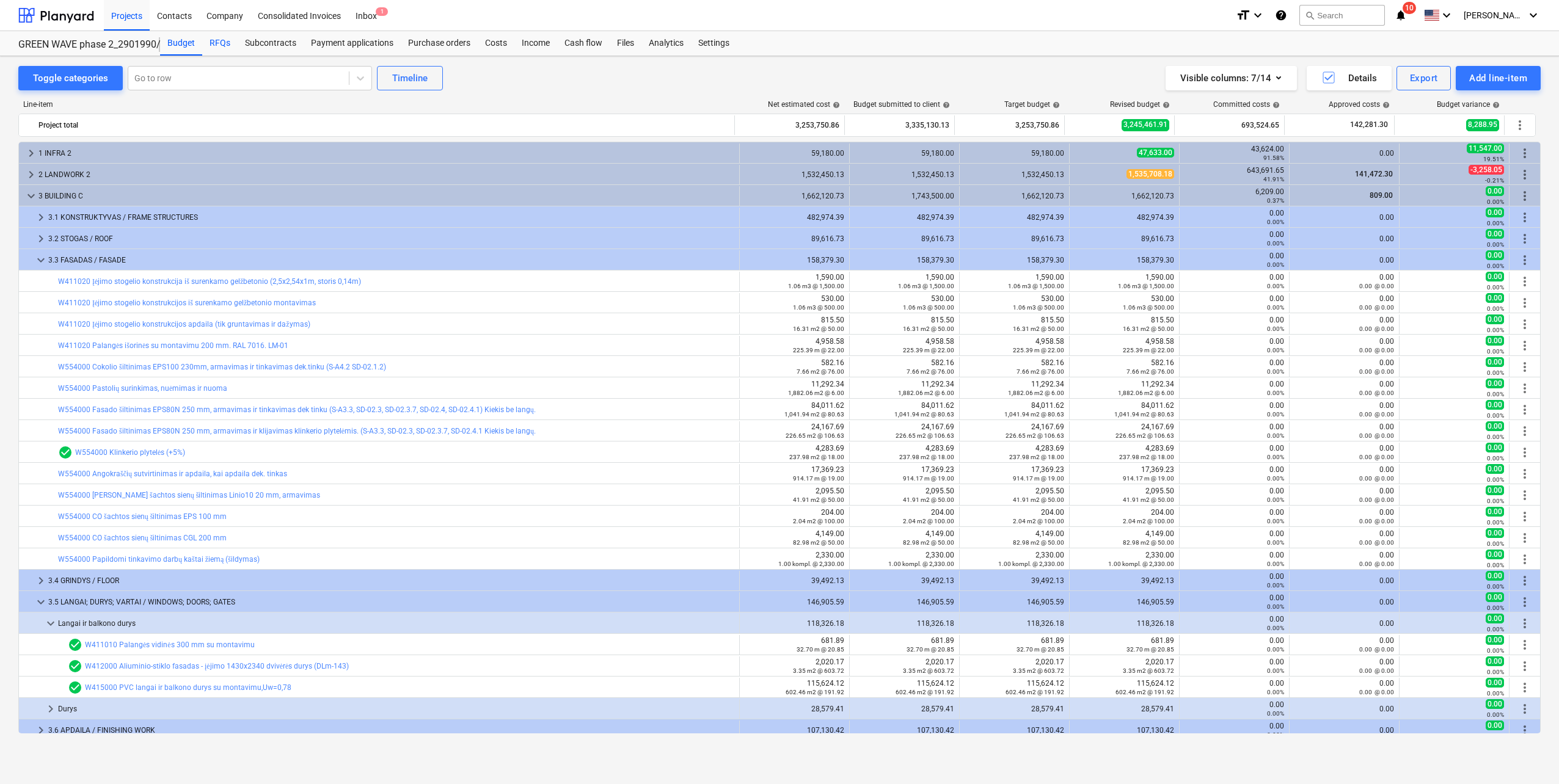
click at [213, 38] on div "RFQs" at bounding box center [220, 43] width 35 height 24
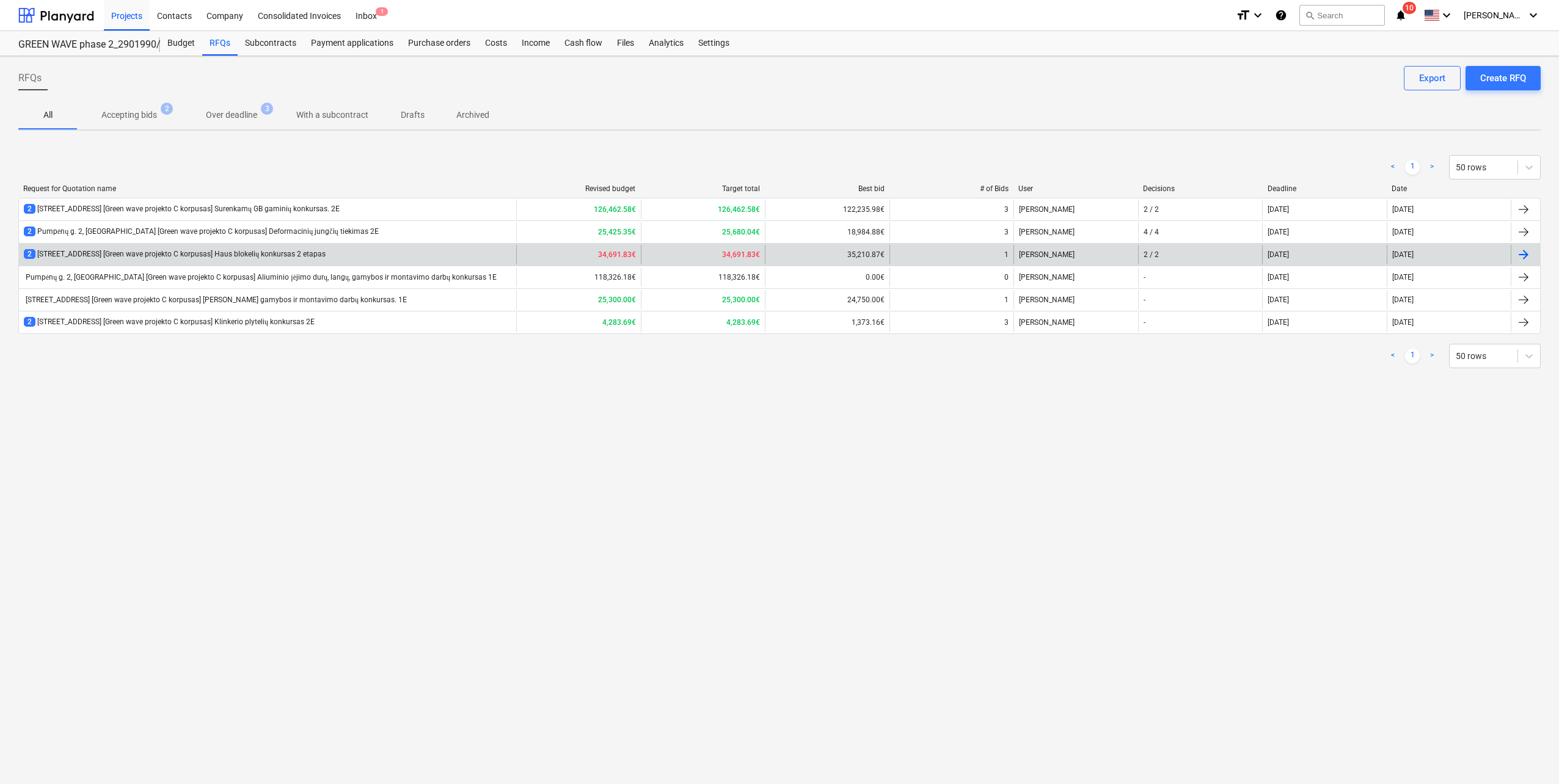
click at [338, 251] on div "2 Pumpėnų g. 2, Vilnius [Green wave projekto C korpusas] Haus blokelių konkursa…" at bounding box center [268, 254] width 497 height 20
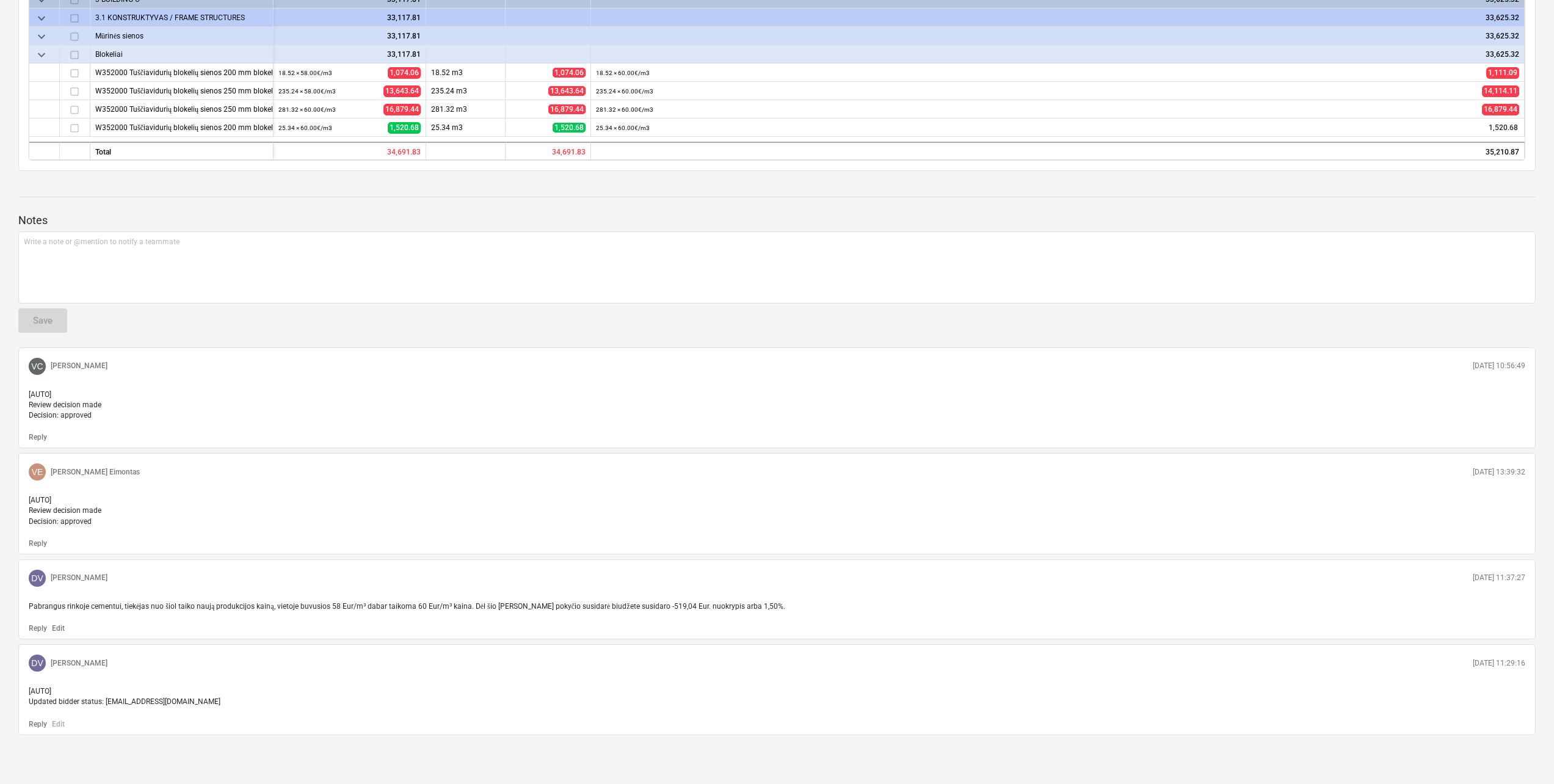
scroll to position [566, 0]
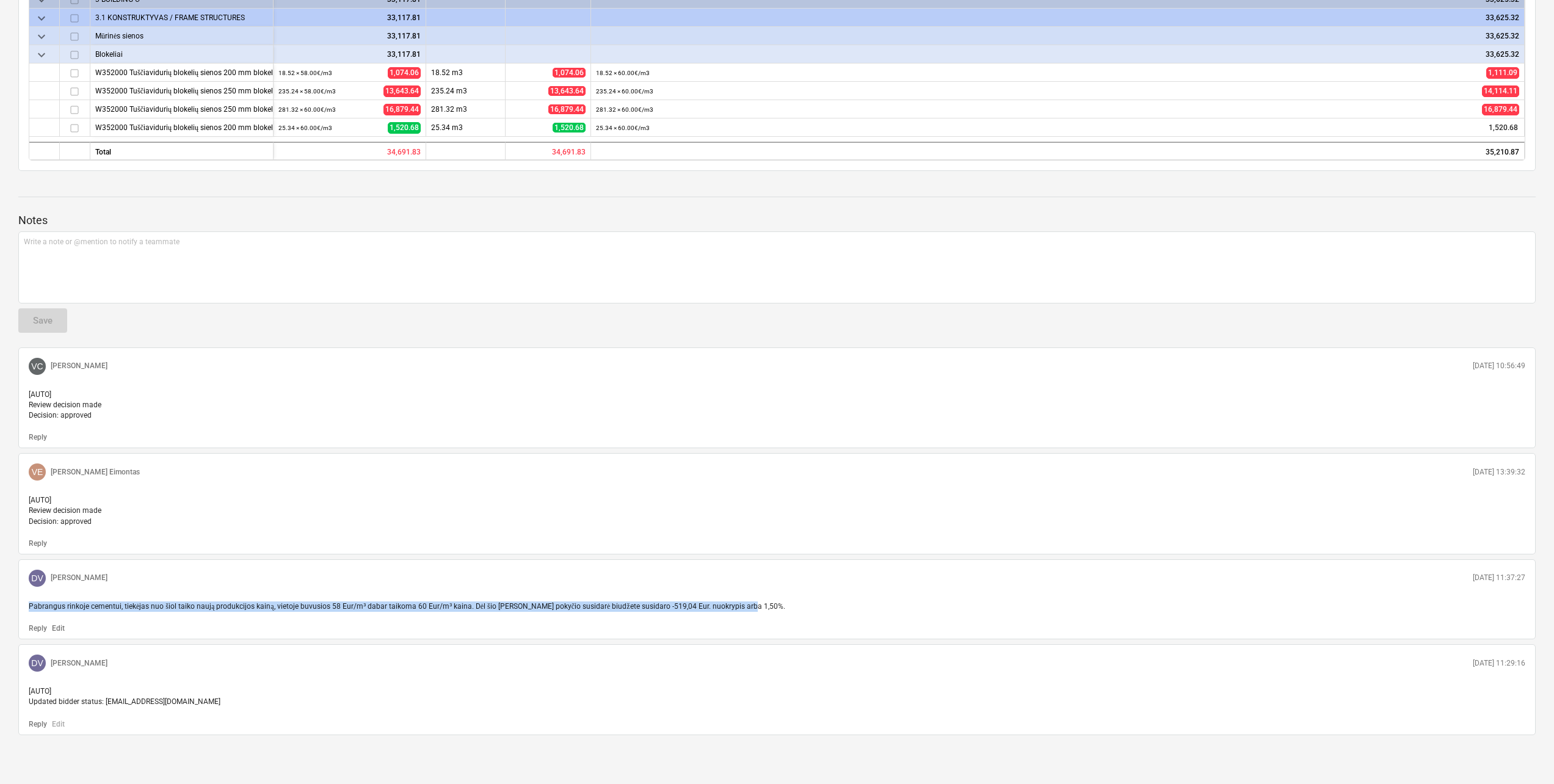
drag, startPoint x: 27, startPoint y: 604, endPoint x: 766, endPoint y: 606, distance: 739.0
click at [766, 606] on div "Pabrangus rinkoje cementui, tiekėjas nuo šiol taiko naują produkcijos kainą, vi…" at bounding box center [777, 606] width 1506 height 20
click at [766, 606] on p "Pabrangus rinkoje cementui, tiekėjas nuo šiol taiko naują produkcijos kainą, vi…" at bounding box center [777, 606] width 1497 height 11
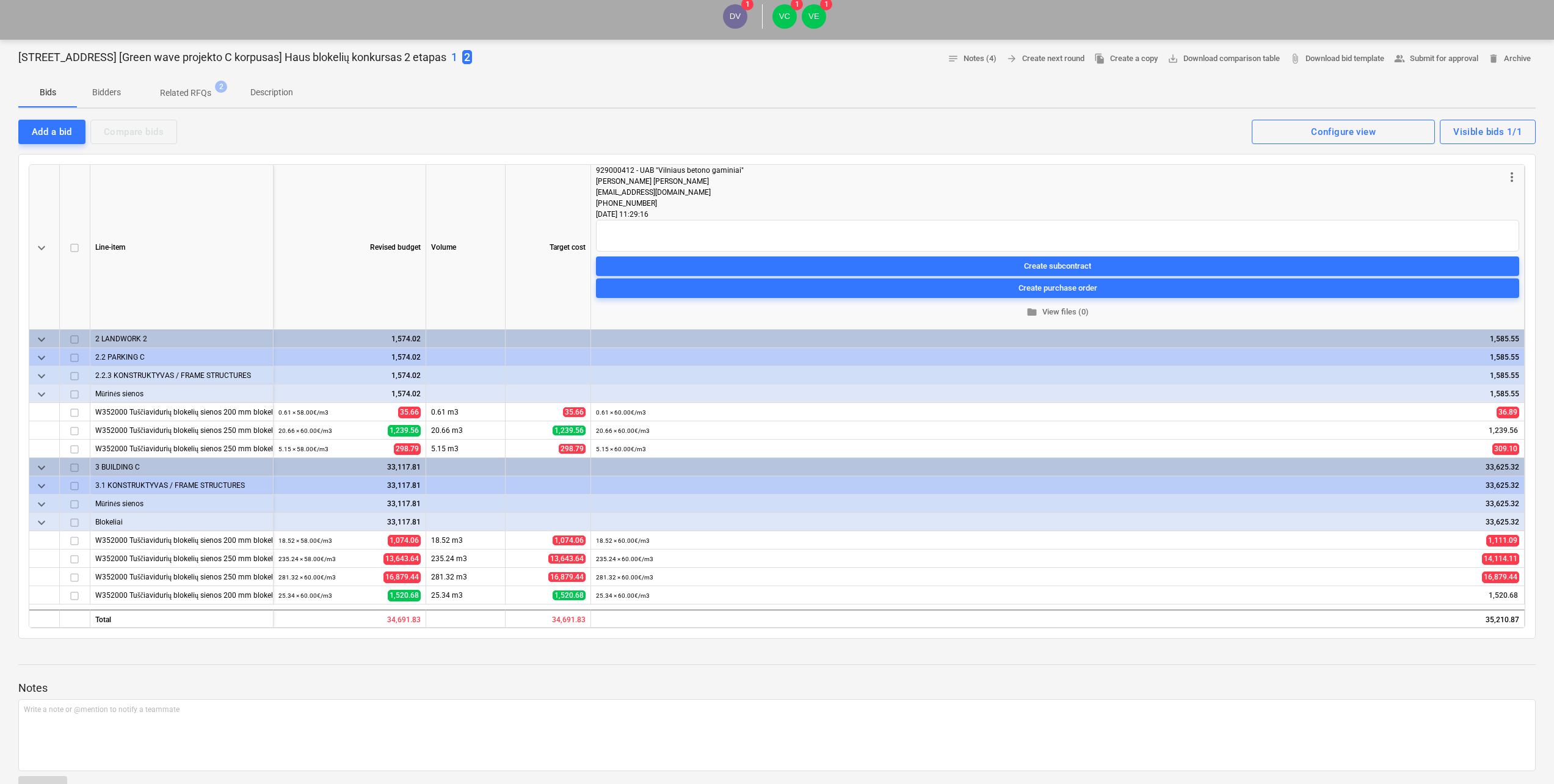
scroll to position [0, 0]
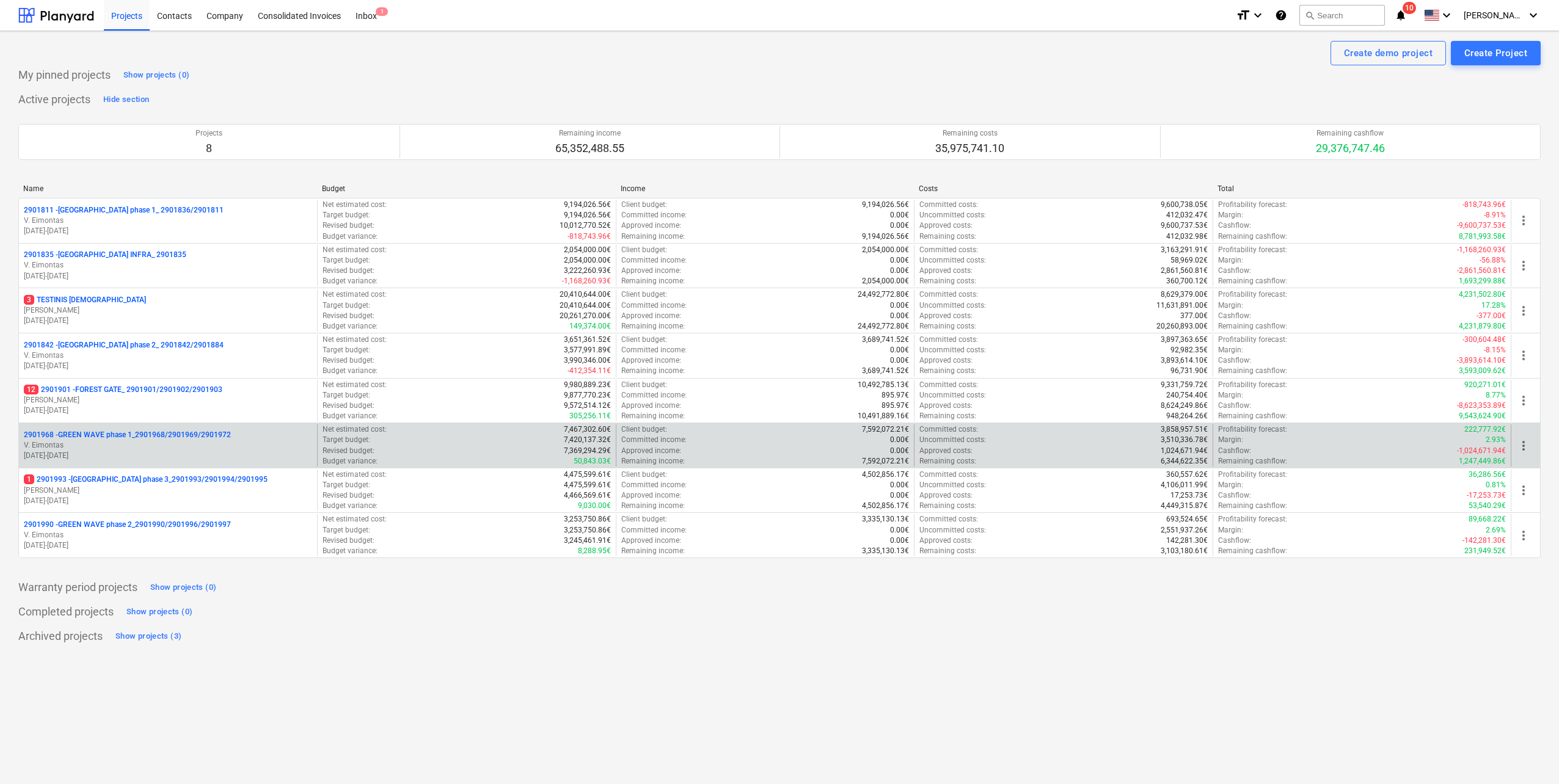
click at [123, 450] on p "[PERSON_NAME][GEOGRAPHIC_DATA]" at bounding box center [168, 446] width 288 height 11
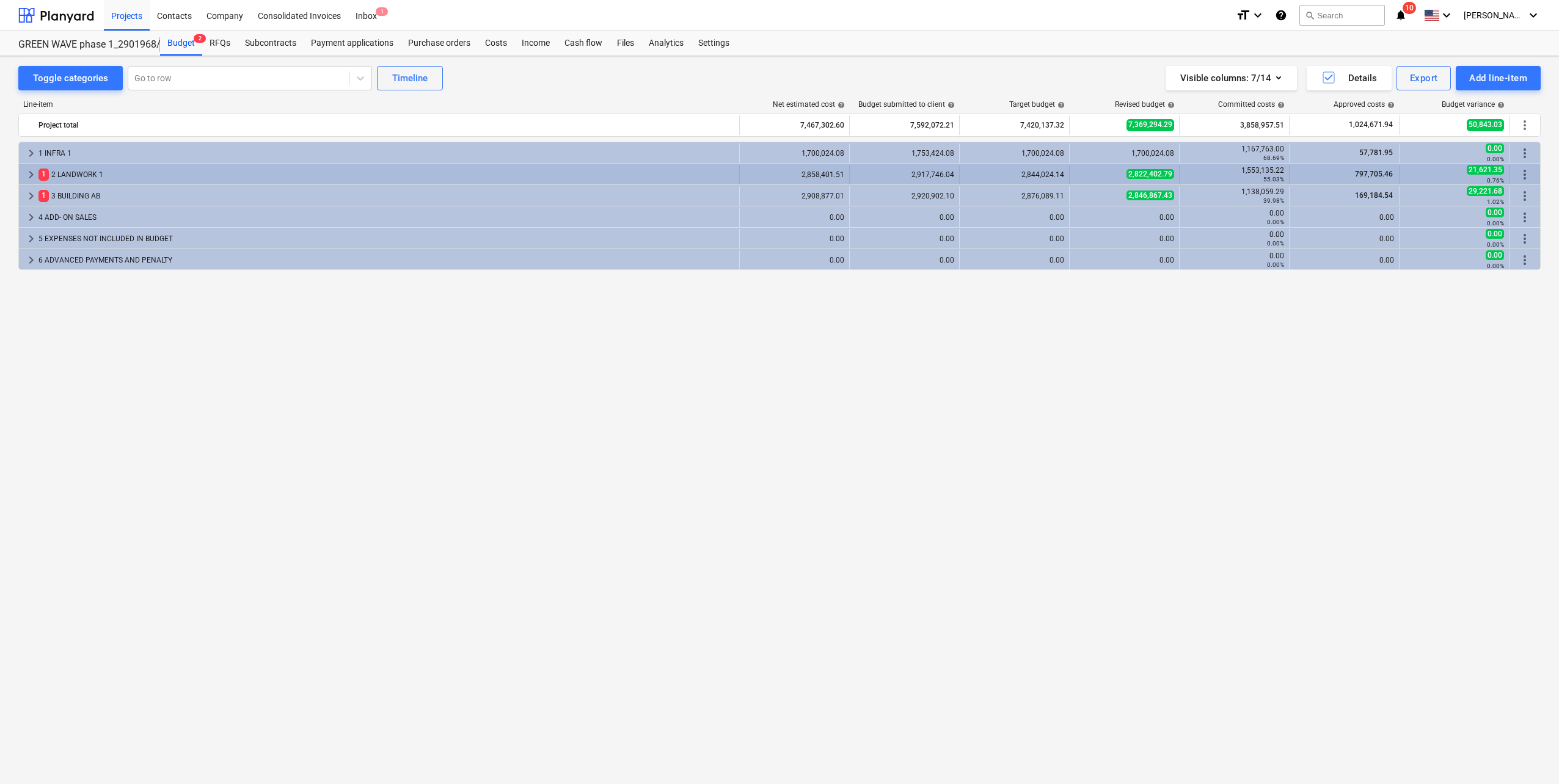
click at [31, 166] on div "keyboard_arrow_right" at bounding box center [30, 174] width 14 height 20
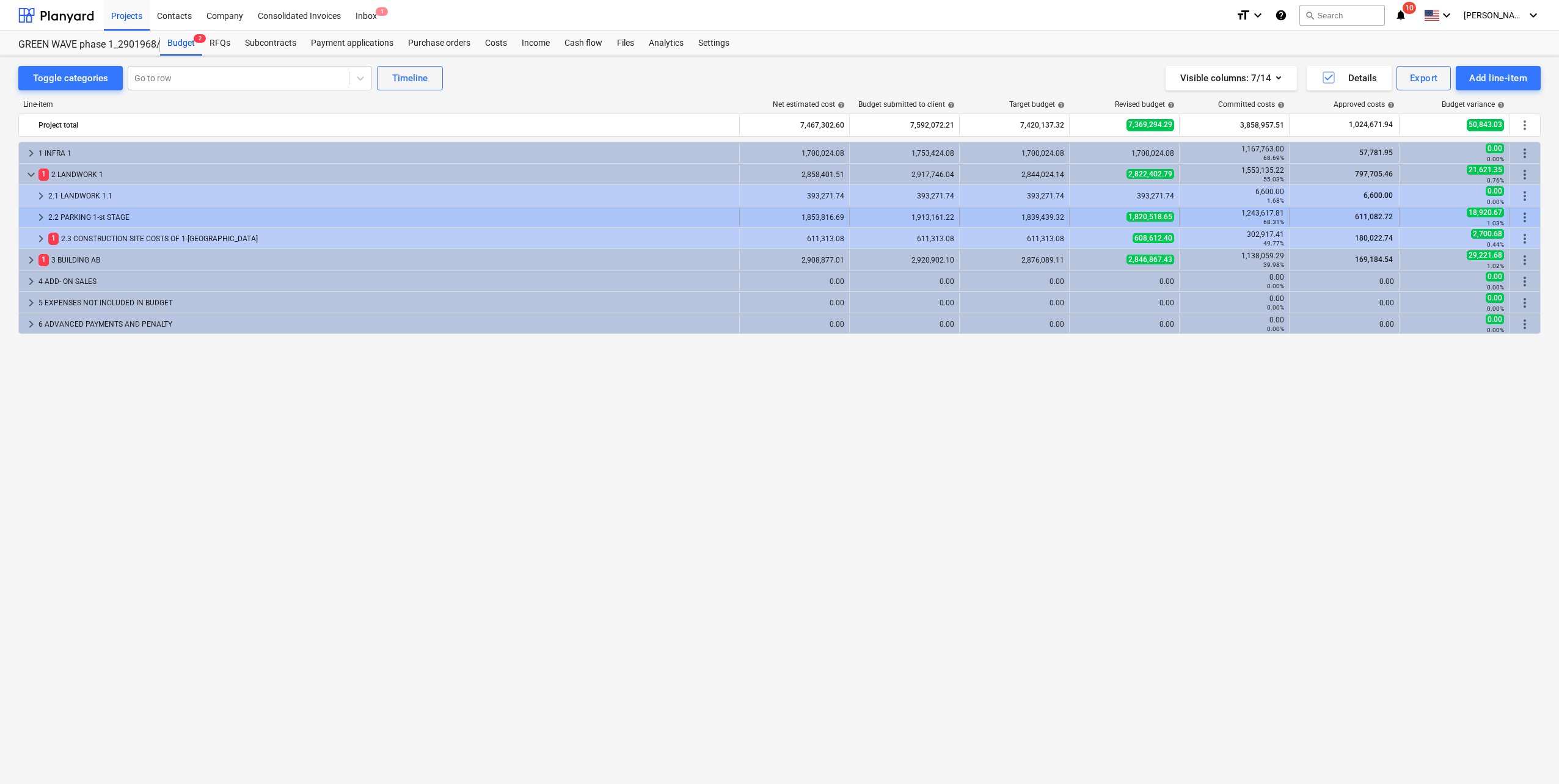
click at [39, 225] on div "keyboard_arrow_right" at bounding box center [40, 217] width 14 height 20
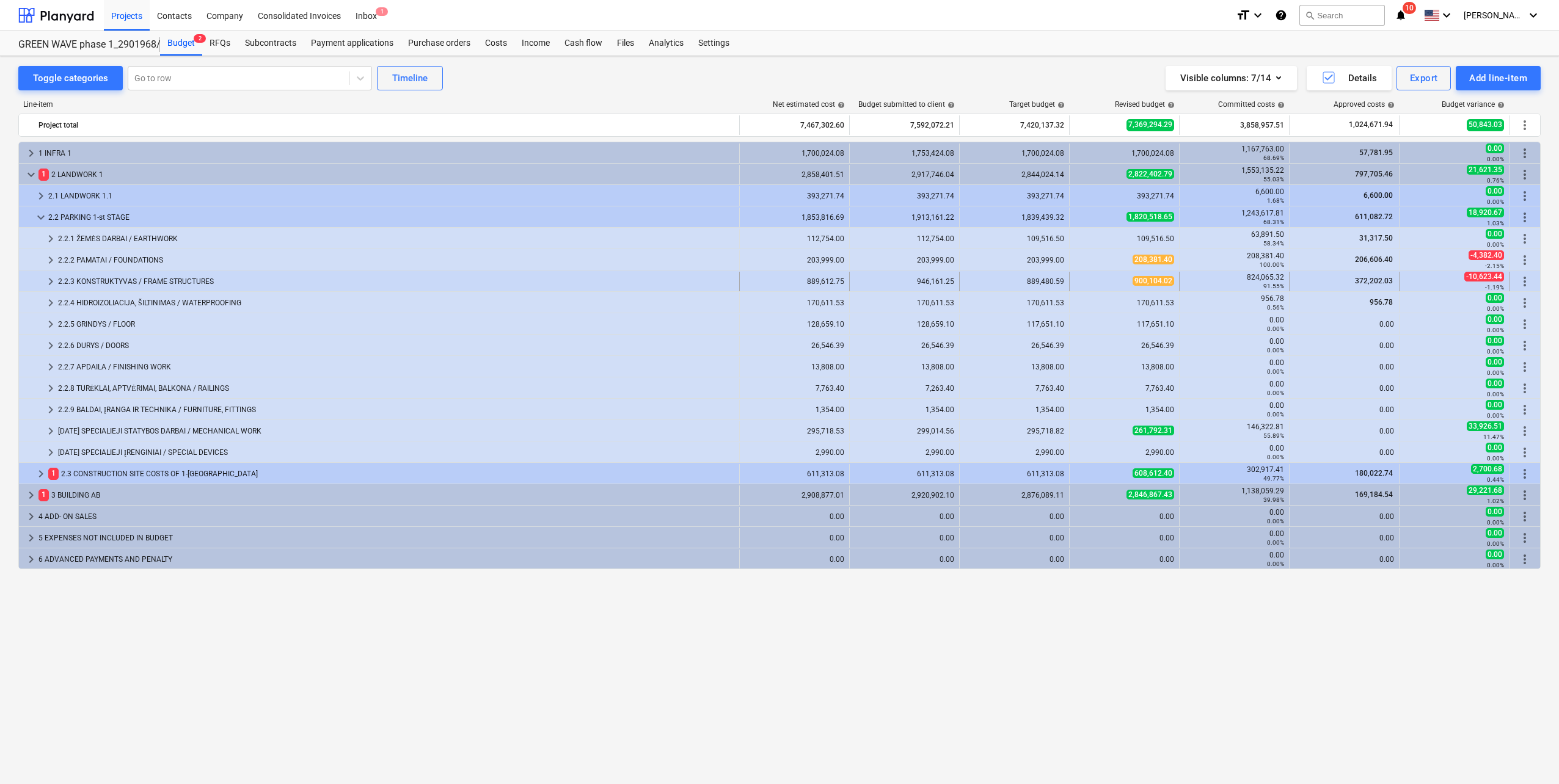
click at [50, 284] on span "keyboard_arrow_right" at bounding box center [50, 281] width 14 height 14
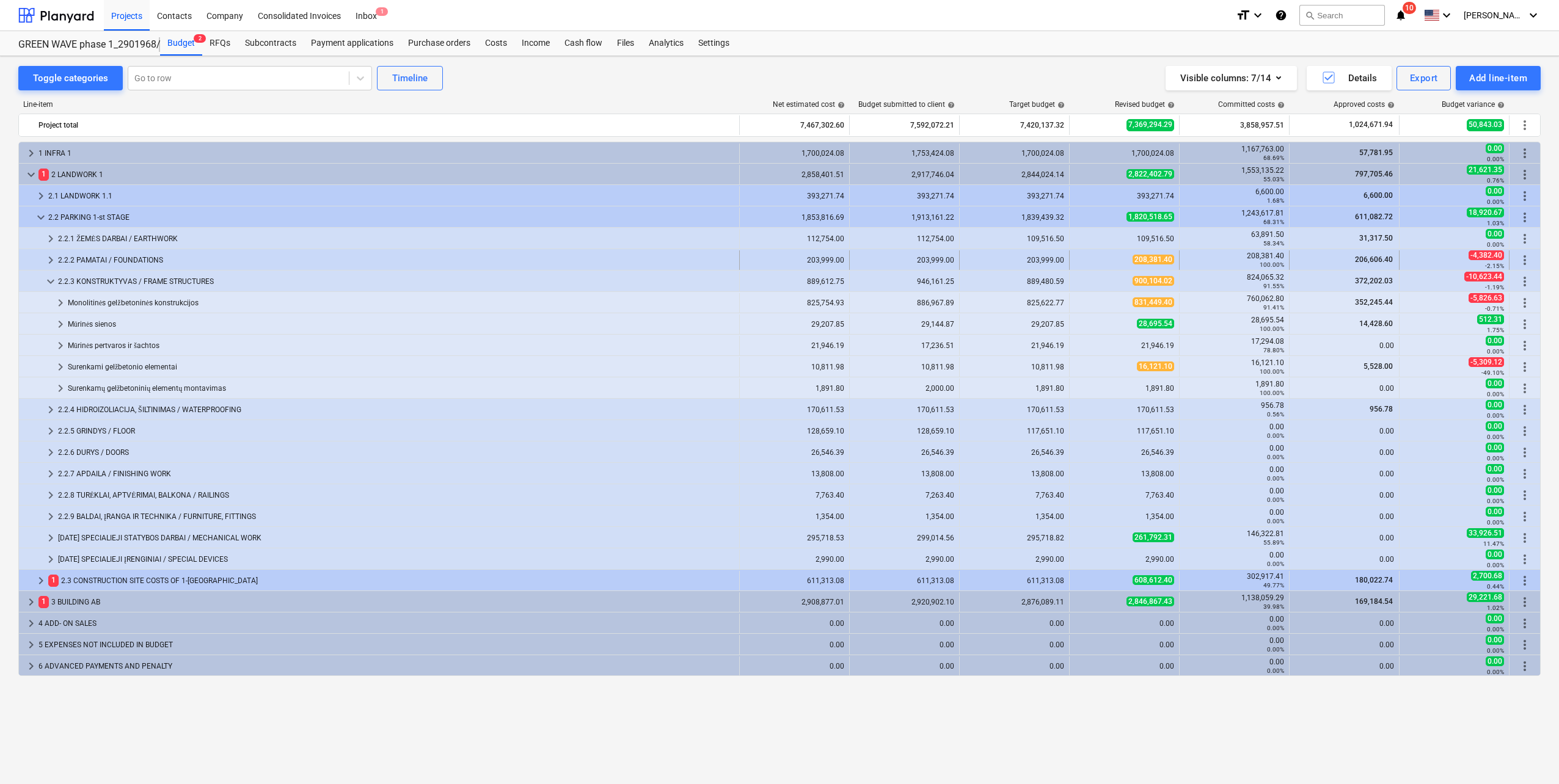
click at [50, 267] on div "keyboard_arrow_right" at bounding box center [50, 260] width 14 height 20
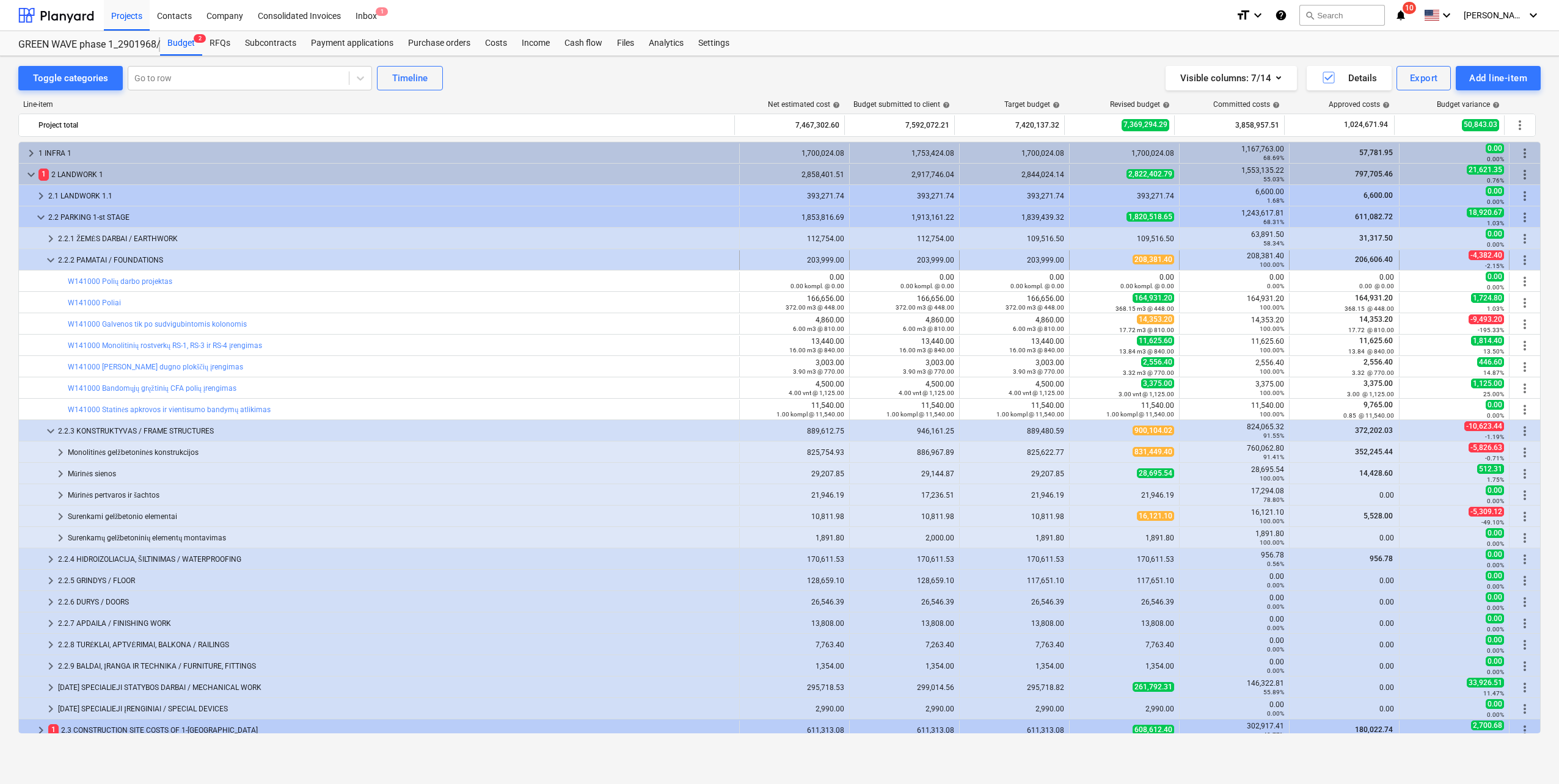
click at [49, 267] on div "keyboard_arrow_down" at bounding box center [50, 260] width 14 height 20
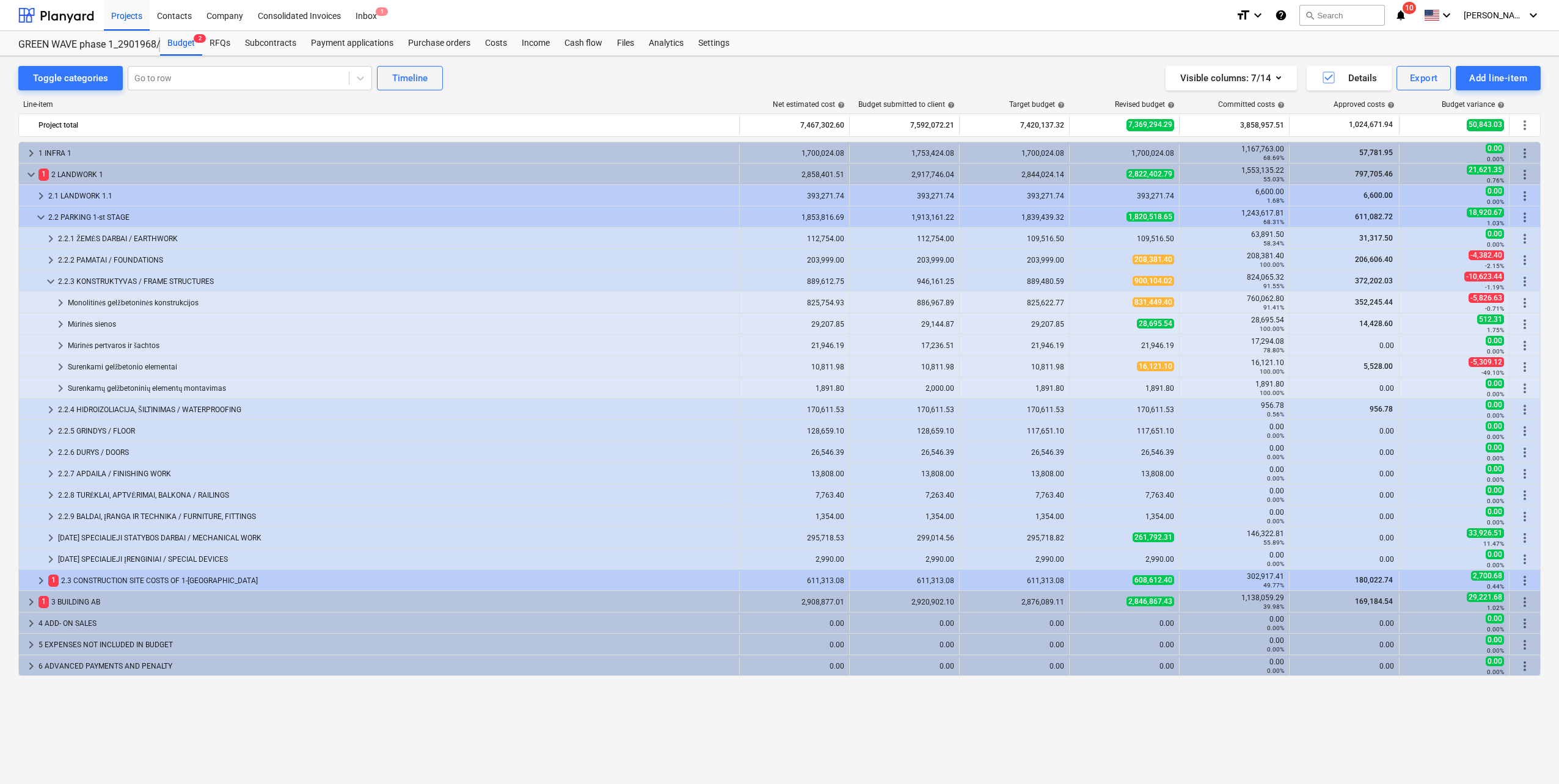
click at [49, 267] on div "keyboard_arrow_right" at bounding box center [50, 260] width 14 height 20
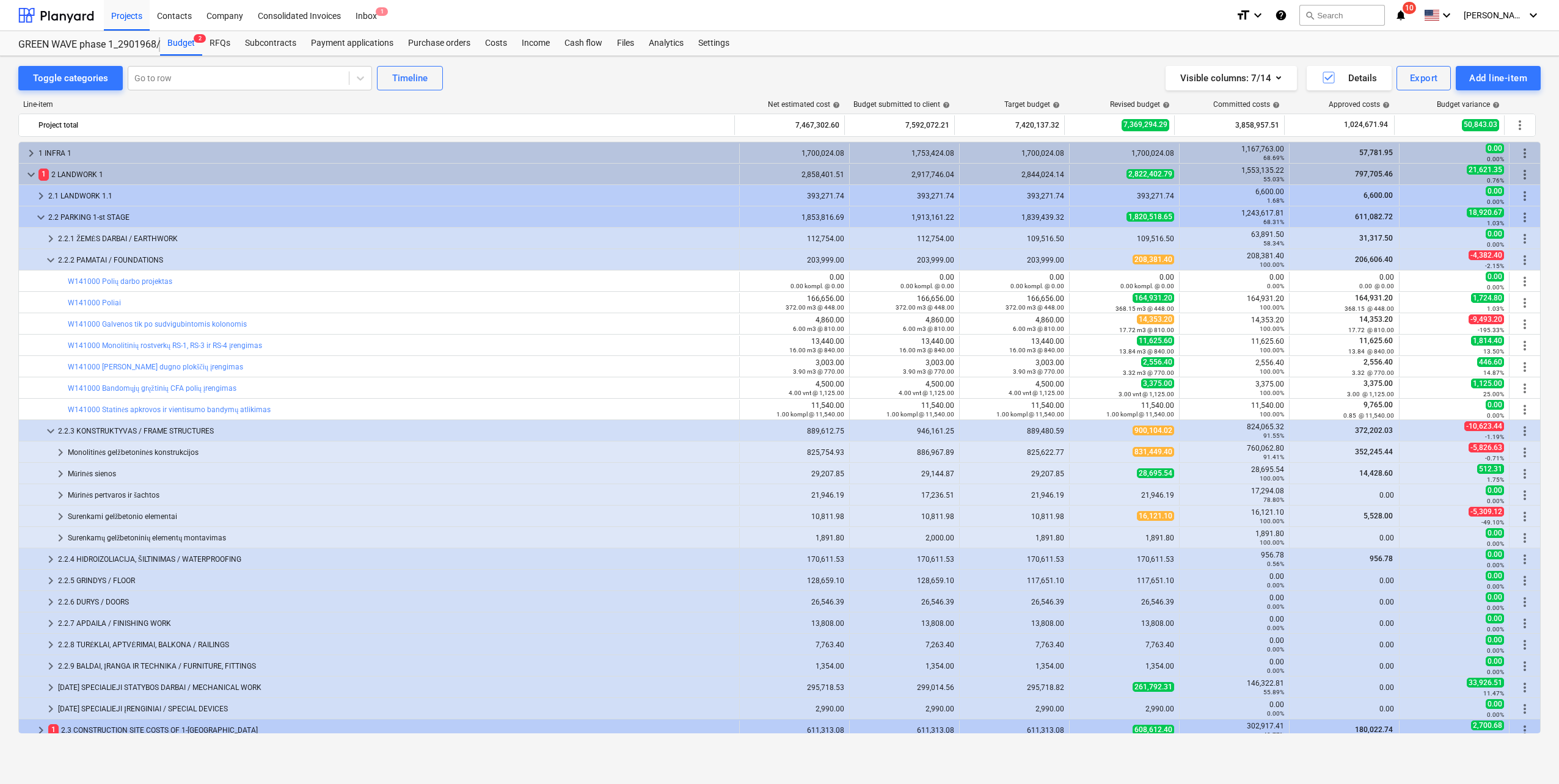
click at [49, 267] on div "keyboard_arrow_down" at bounding box center [50, 260] width 14 height 20
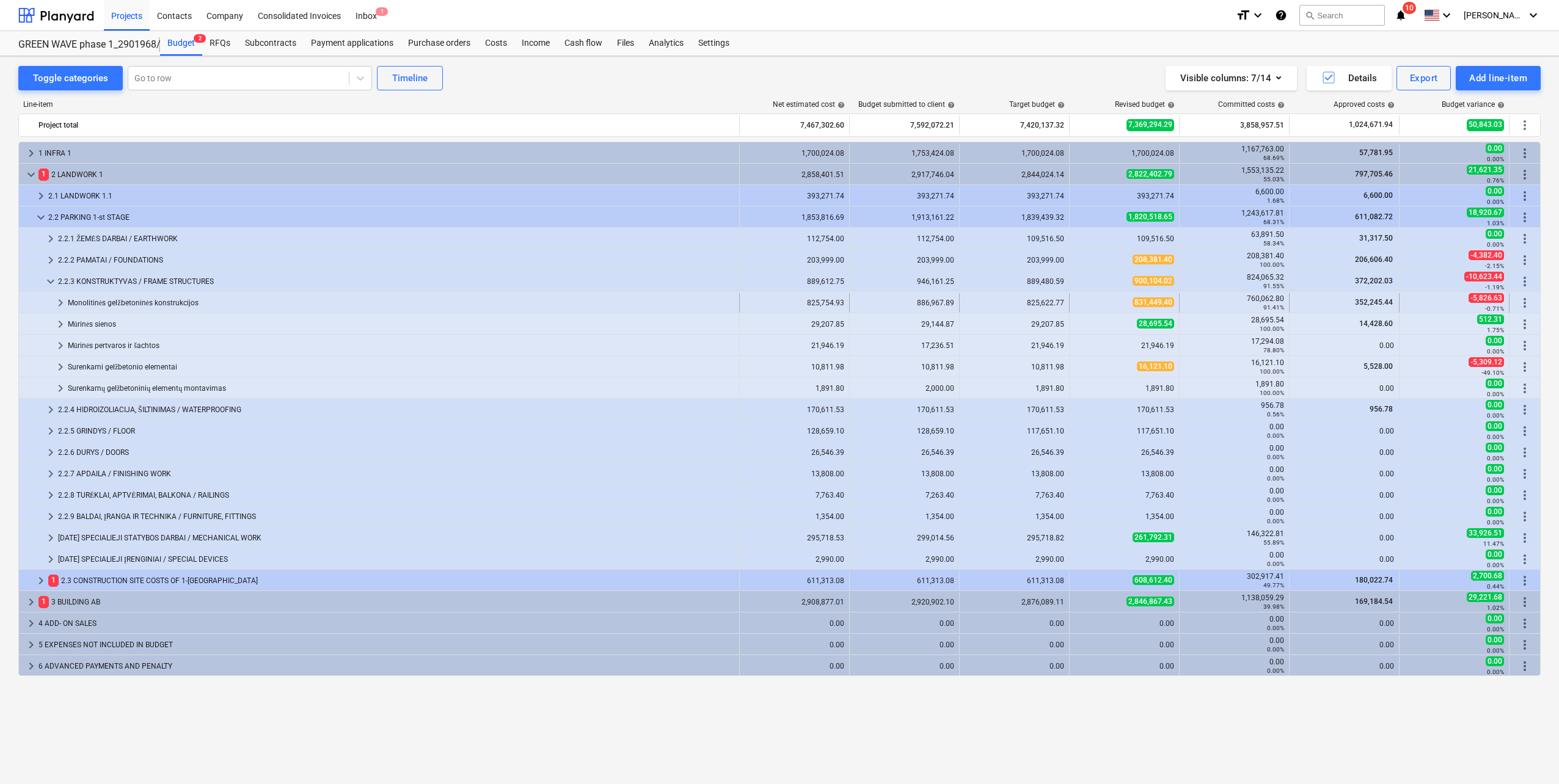
click at [54, 304] on span "keyboard_arrow_right" at bounding box center [60, 302] width 14 height 14
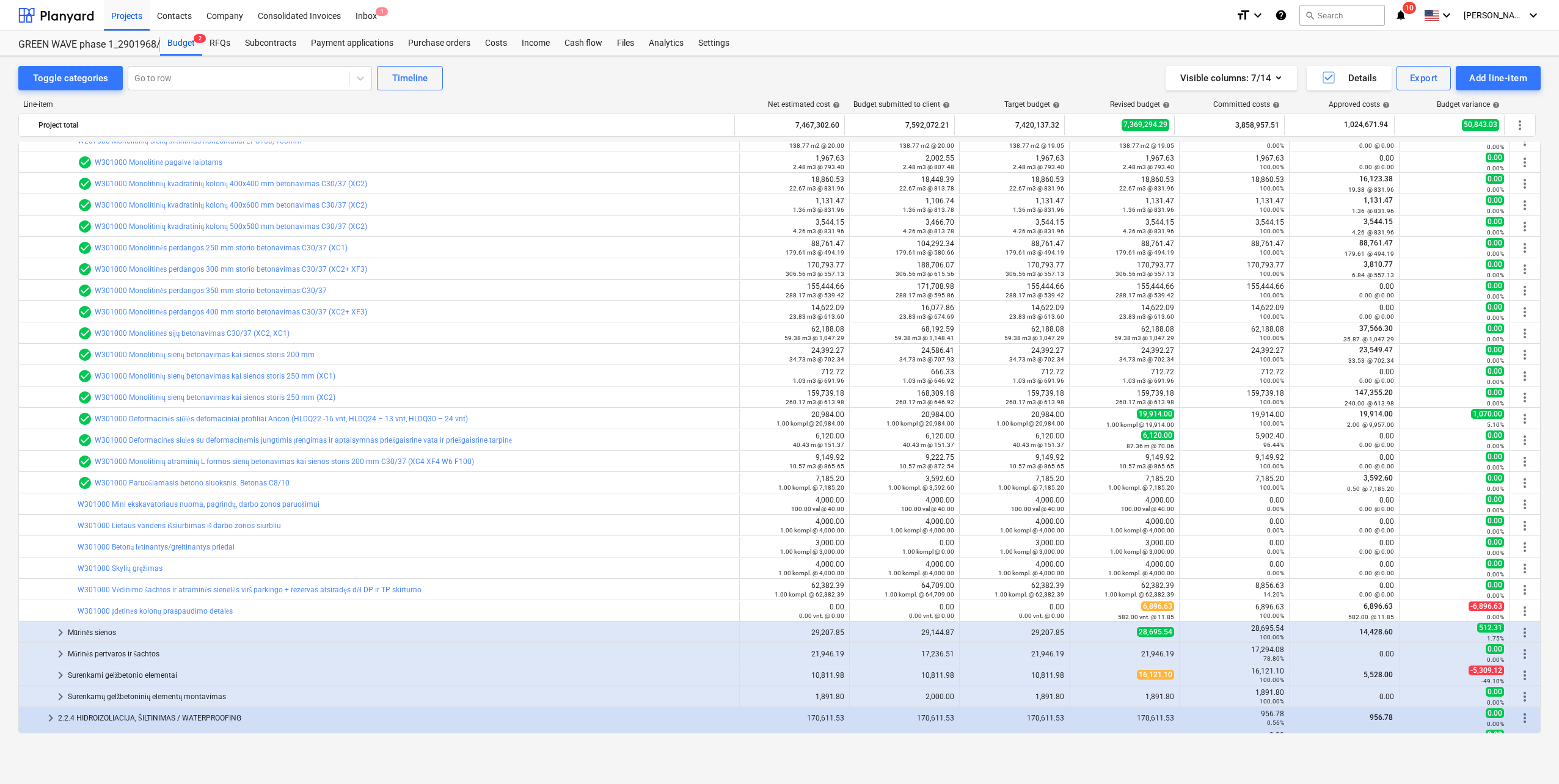
scroll to position [122, 0]
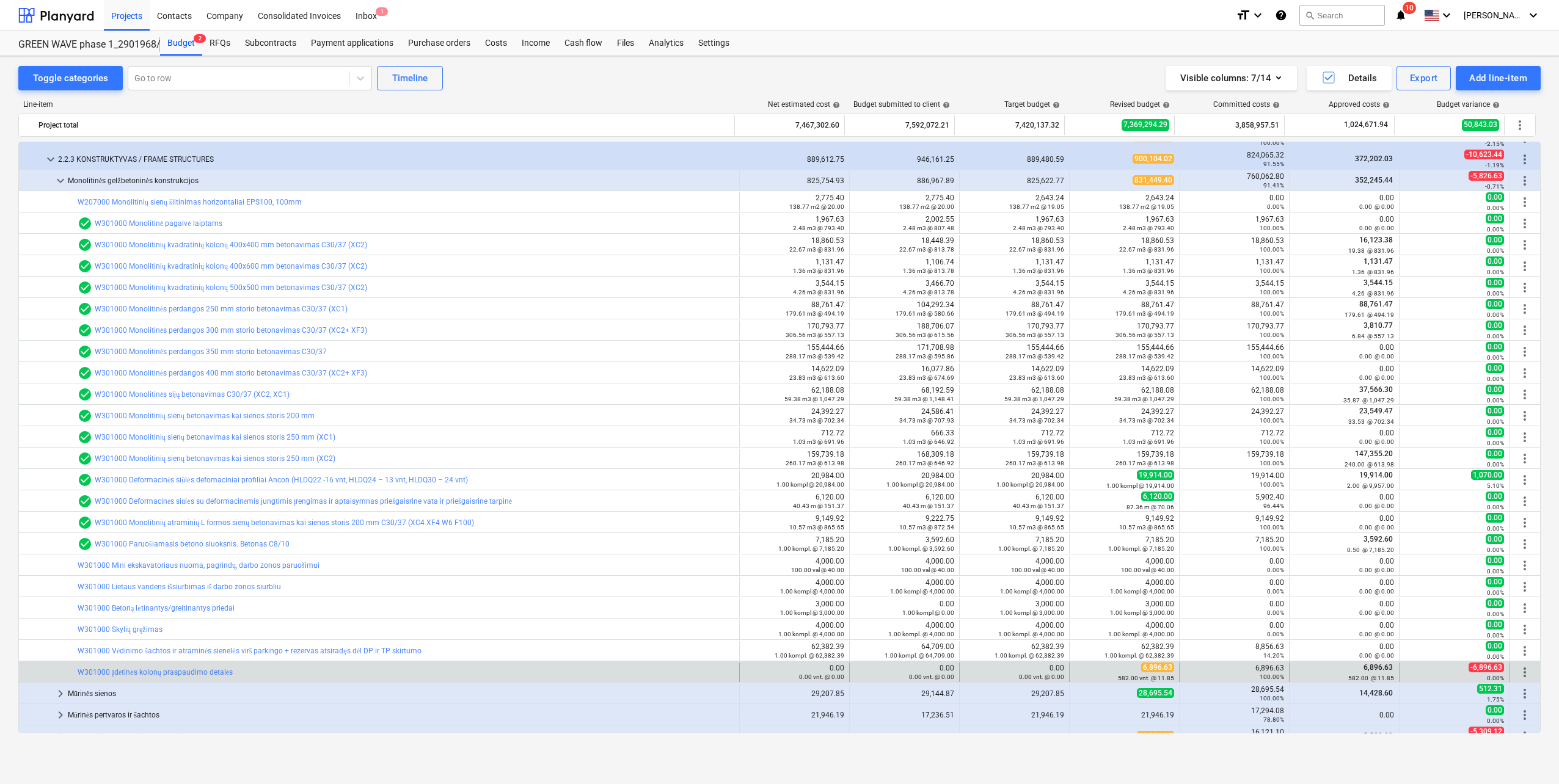
click at [201, 677] on div "bar_chart W301000 Įdėtinės kolonų praspaudimo detalės" at bounding box center [406, 672] width 656 height 20
click at [200, 668] on link "W301000 Įdėtinės kolonų praspaudimo detalės" at bounding box center [155, 671] width 155 height 8
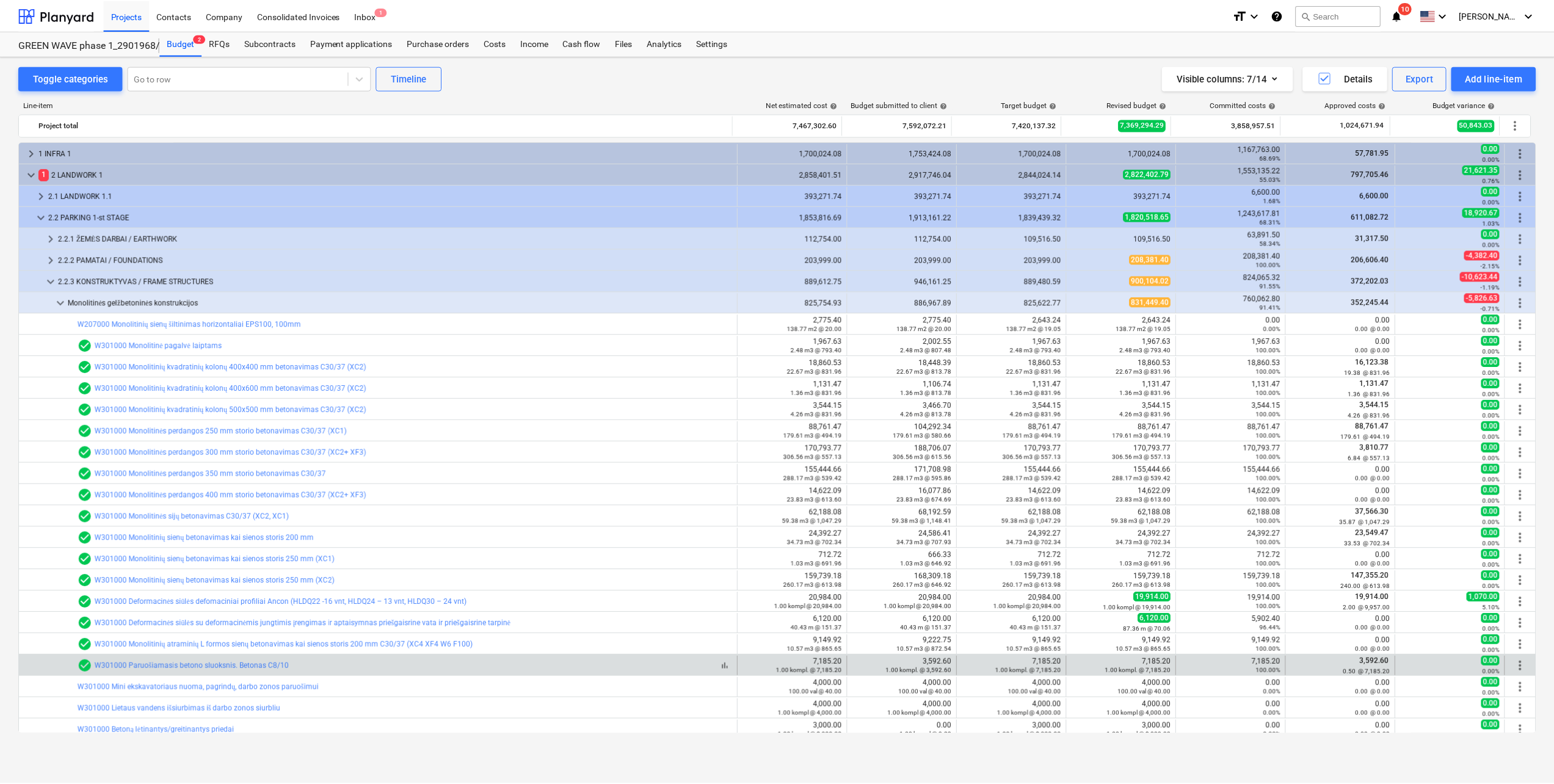
scroll to position [122, 0]
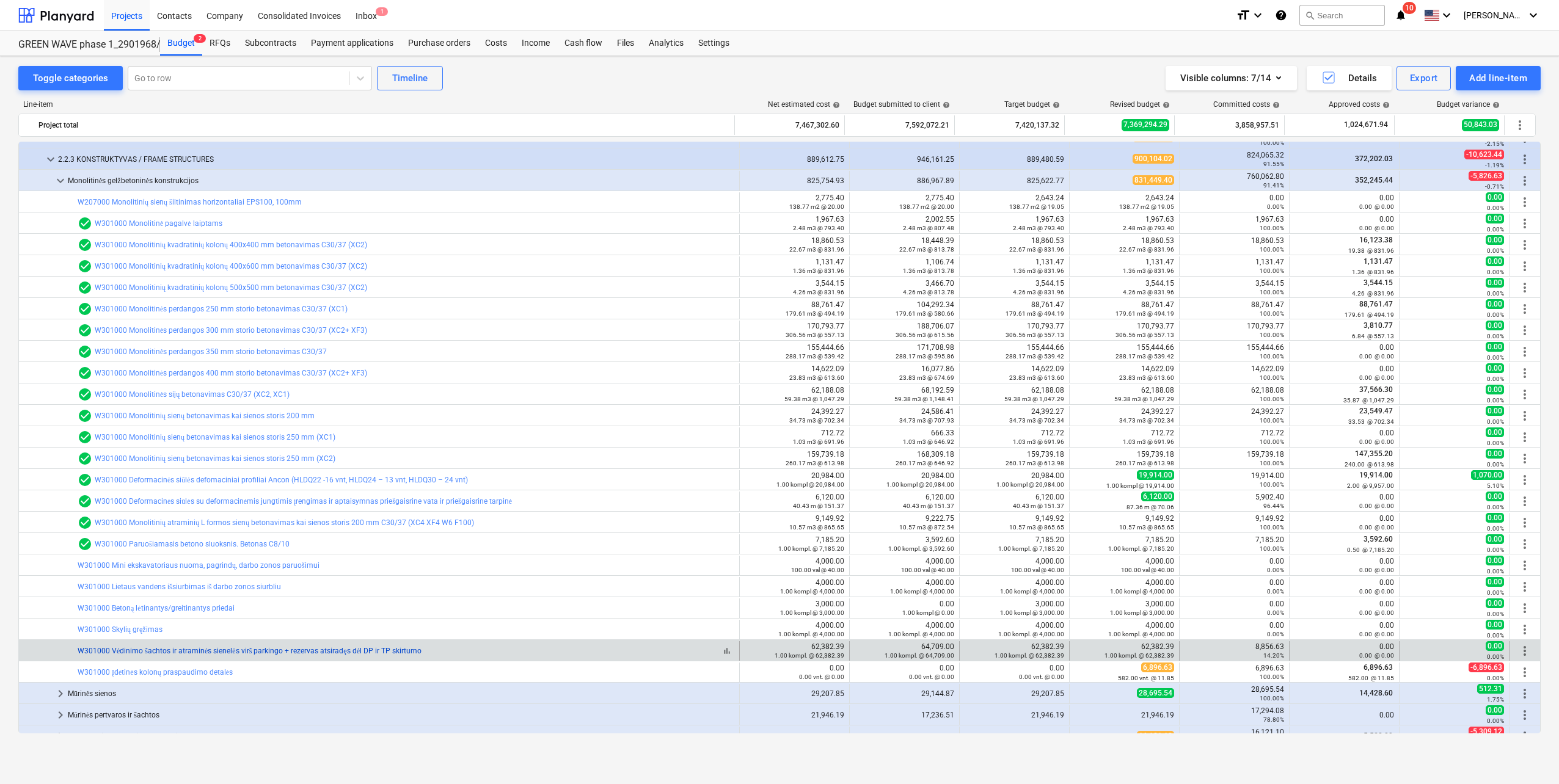
click at [271, 649] on link "W301000 Vėdinimo šachtos ir atraminės sienelės virš parkingo + rezervas atsirad…" at bounding box center [249, 650] width 344 height 8
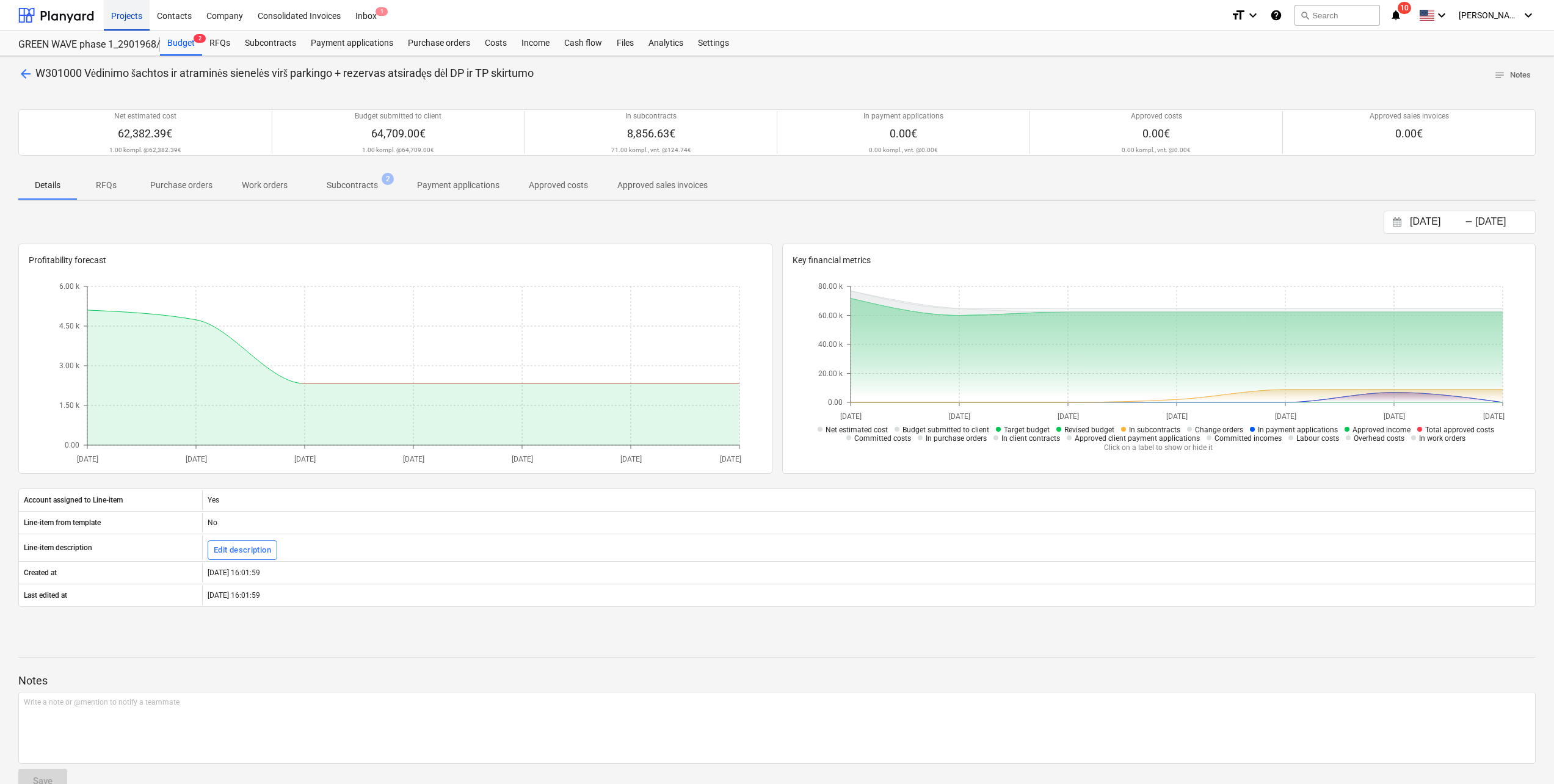
click at [128, 8] on div "Projects" at bounding box center [127, 14] width 46 height 31
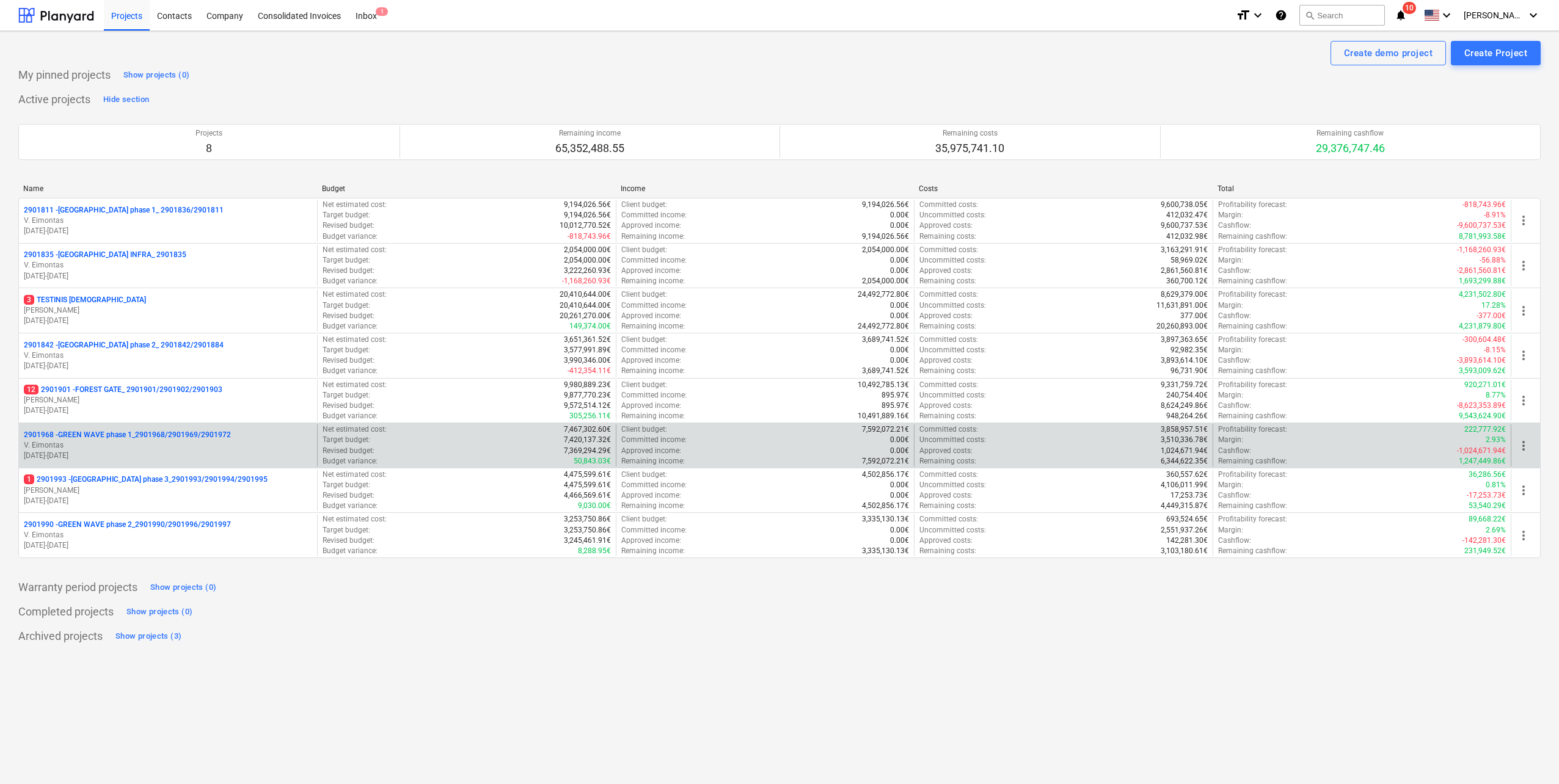
click at [194, 435] on p "2901968 - GREEN WAVE phase 1_2901968/2901969/2901972" at bounding box center [127, 435] width 207 height 11
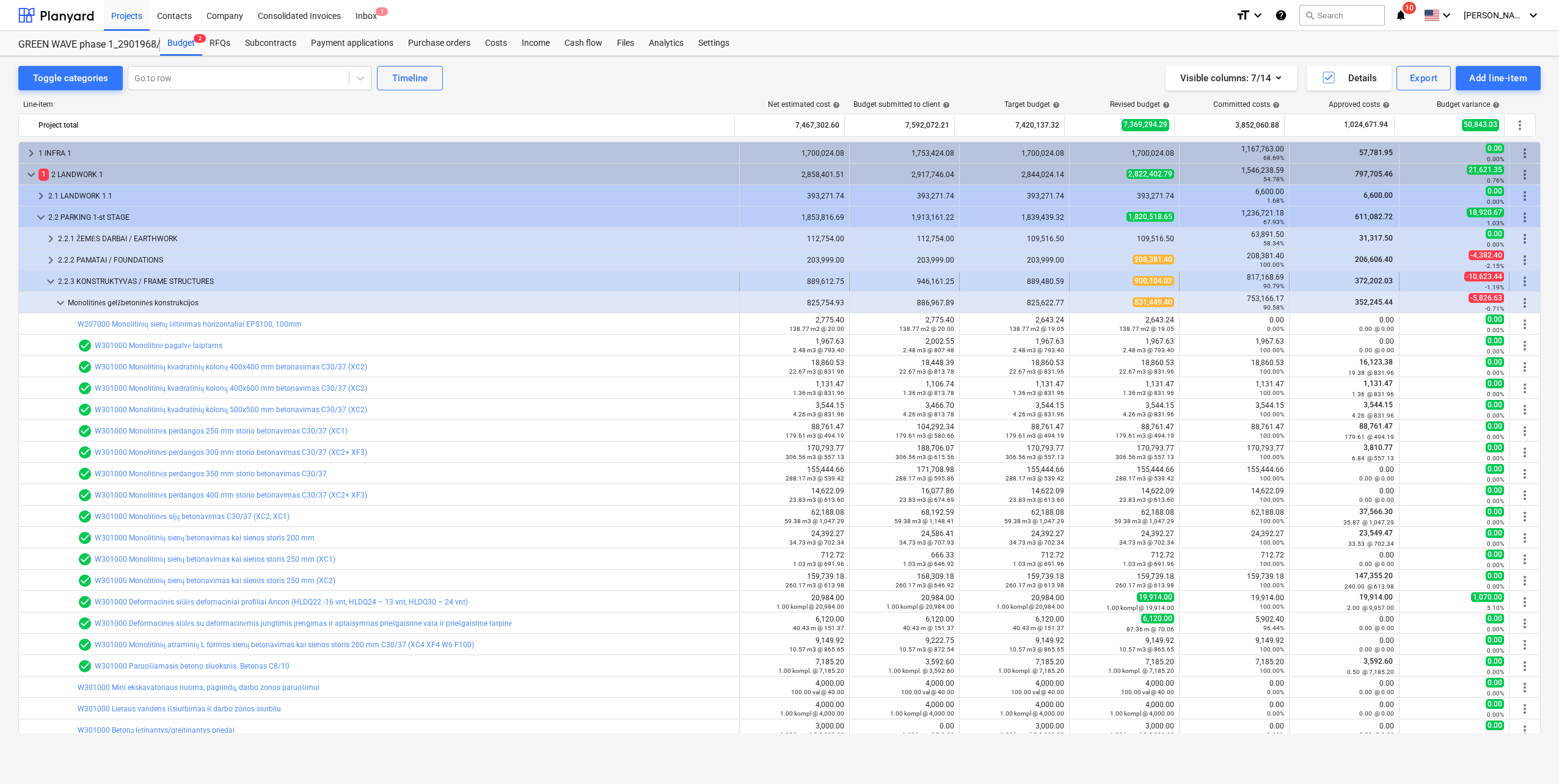
scroll to position [122, 0]
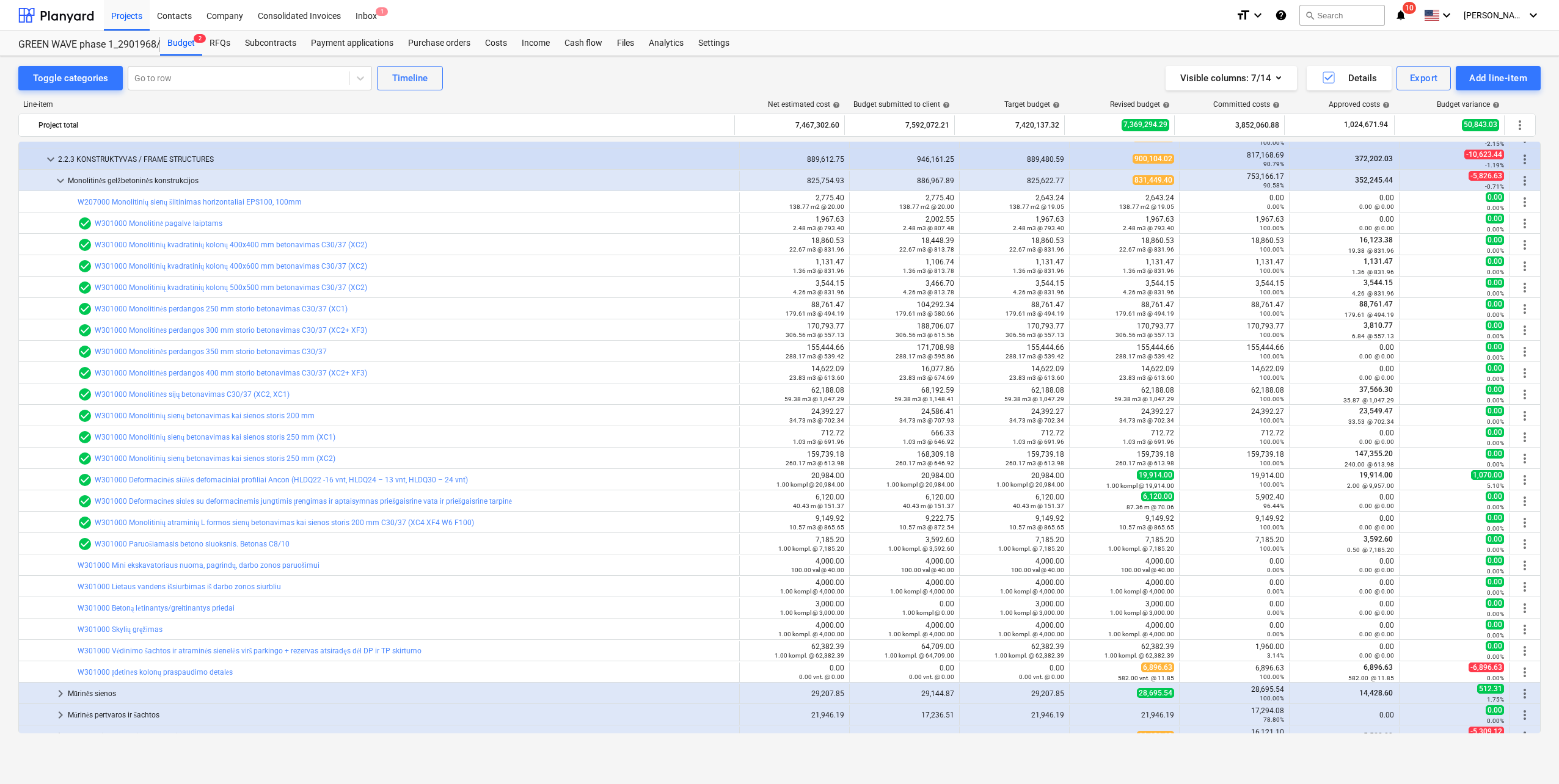
drag, startPoint x: 56, startPoint y: 176, endPoint x: 57, endPoint y: 168, distance: 8.1
click at [57, 174] on span "keyboard_arrow_down" at bounding box center [60, 181] width 14 height 14
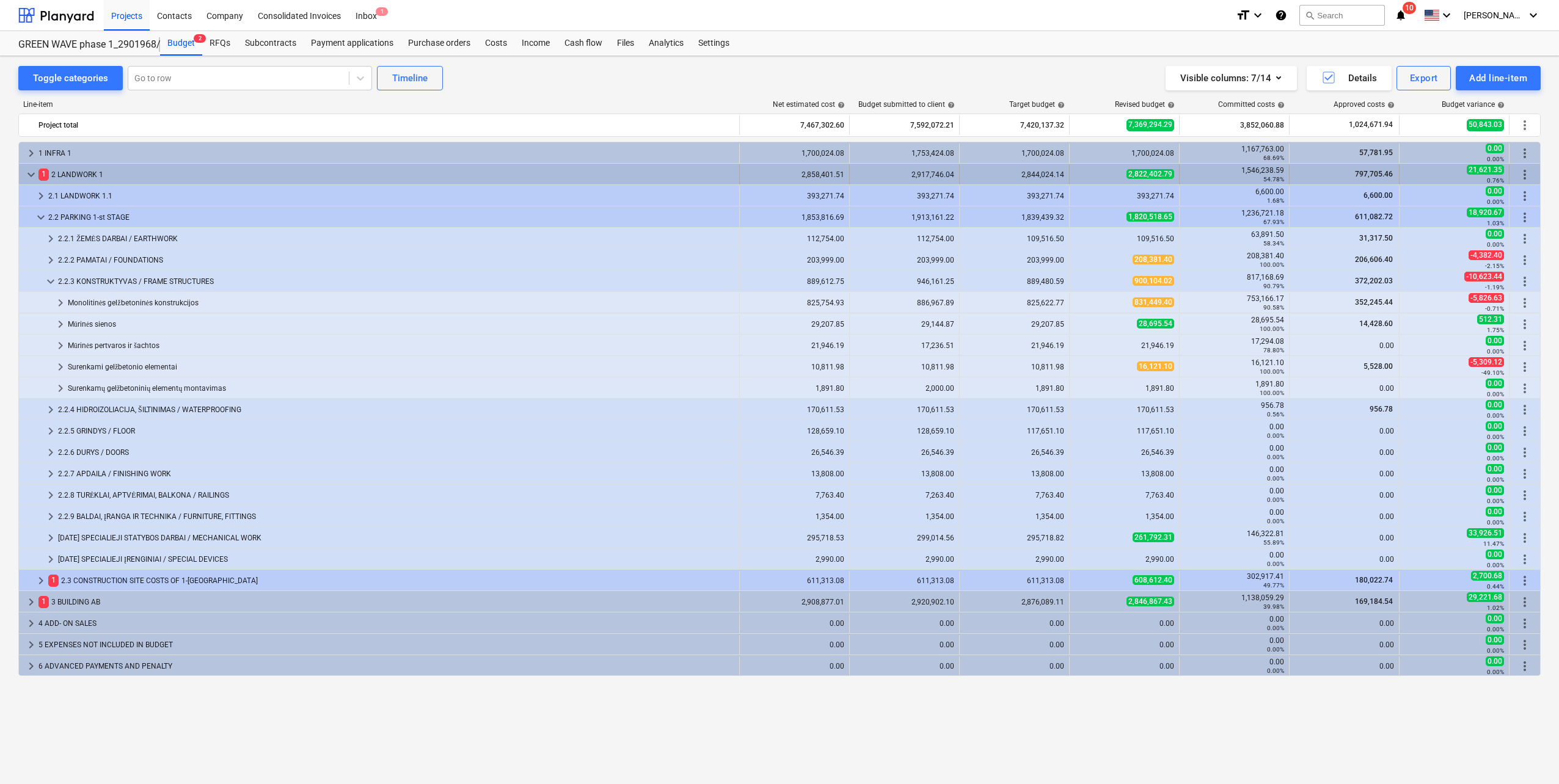
scroll to position [0, 0]
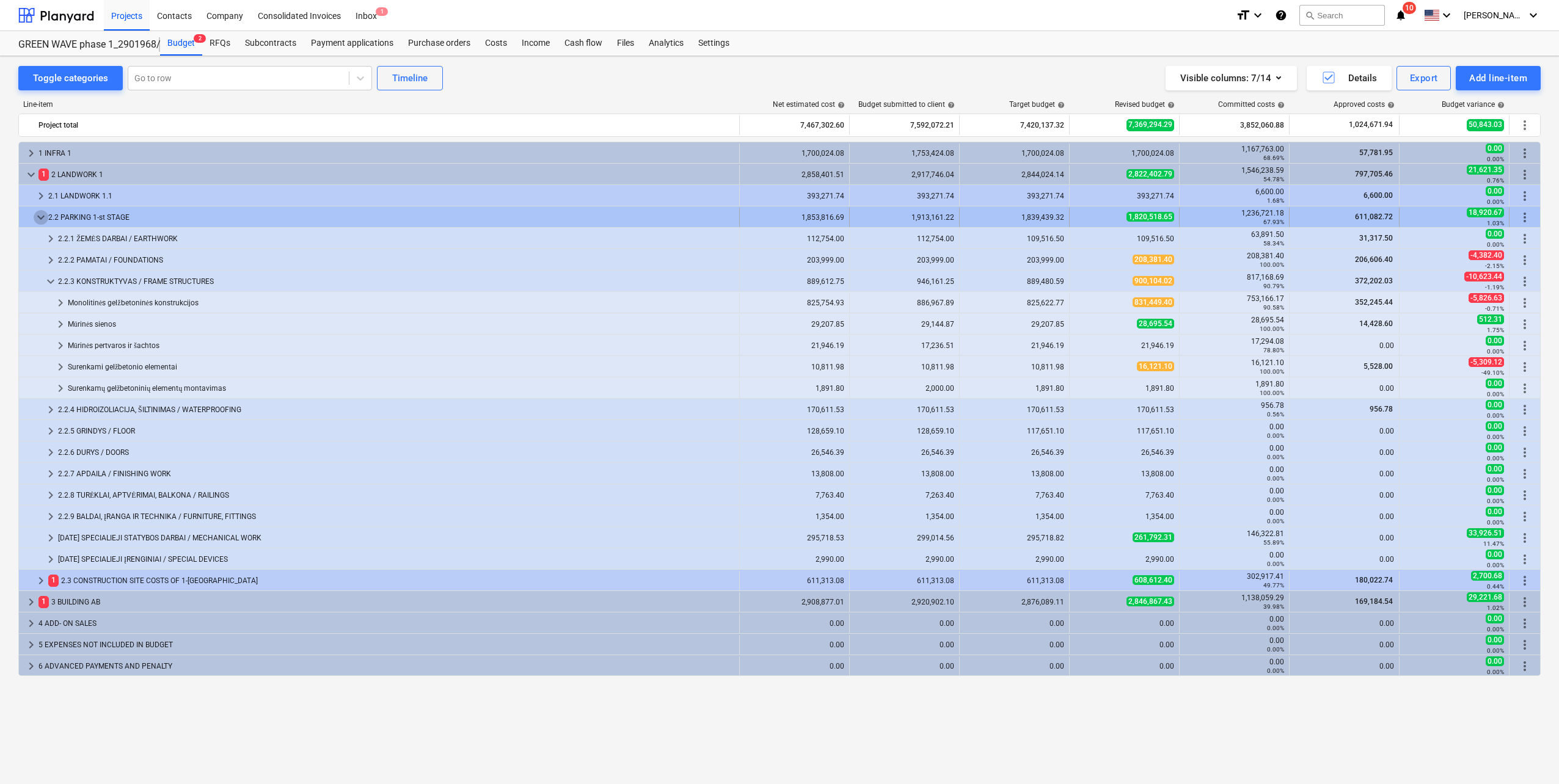
click at [46, 218] on span "keyboard_arrow_down" at bounding box center [40, 217] width 14 height 14
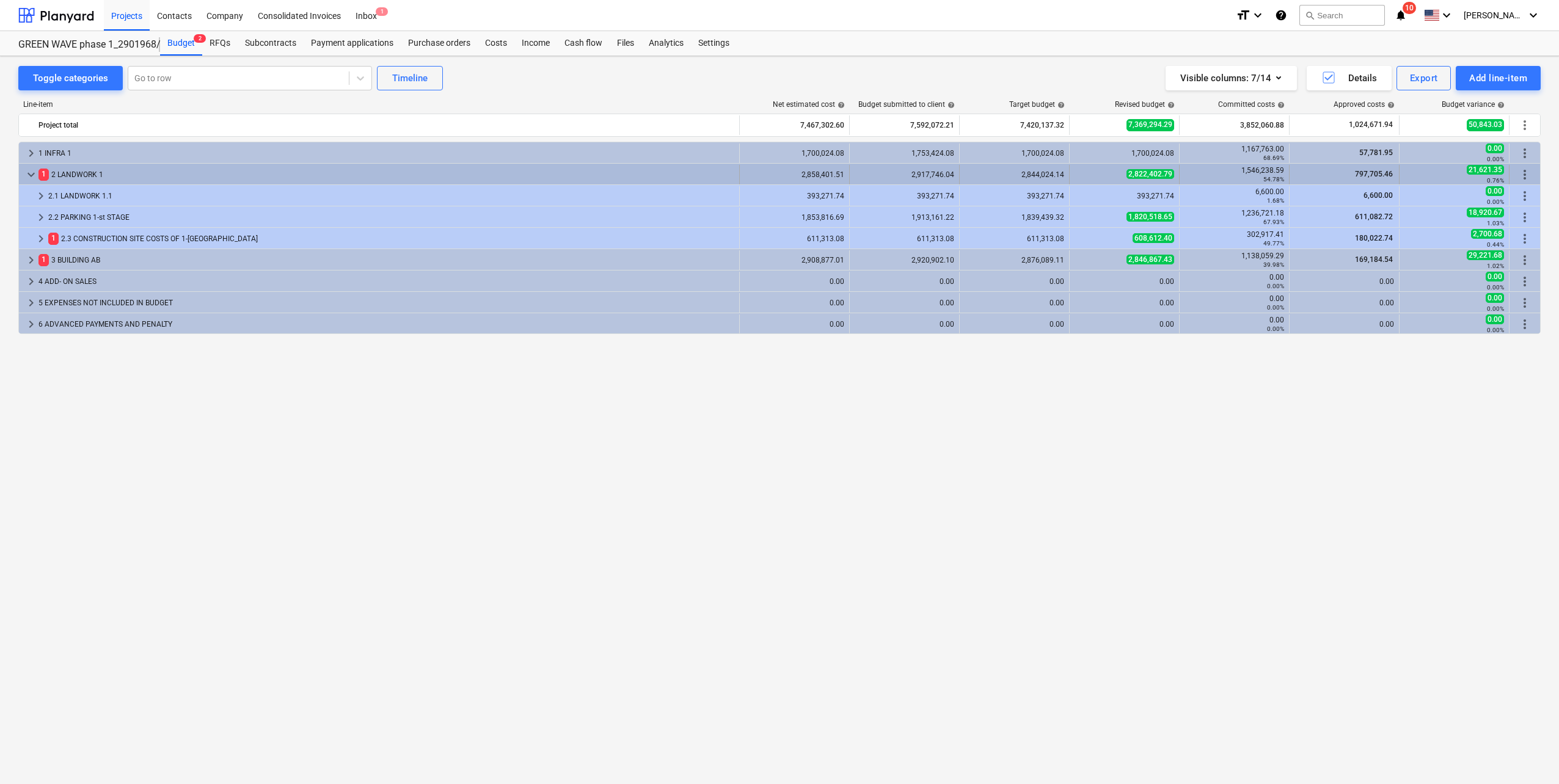
click at [32, 176] on span "keyboard_arrow_down" at bounding box center [30, 174] width 14 height 14
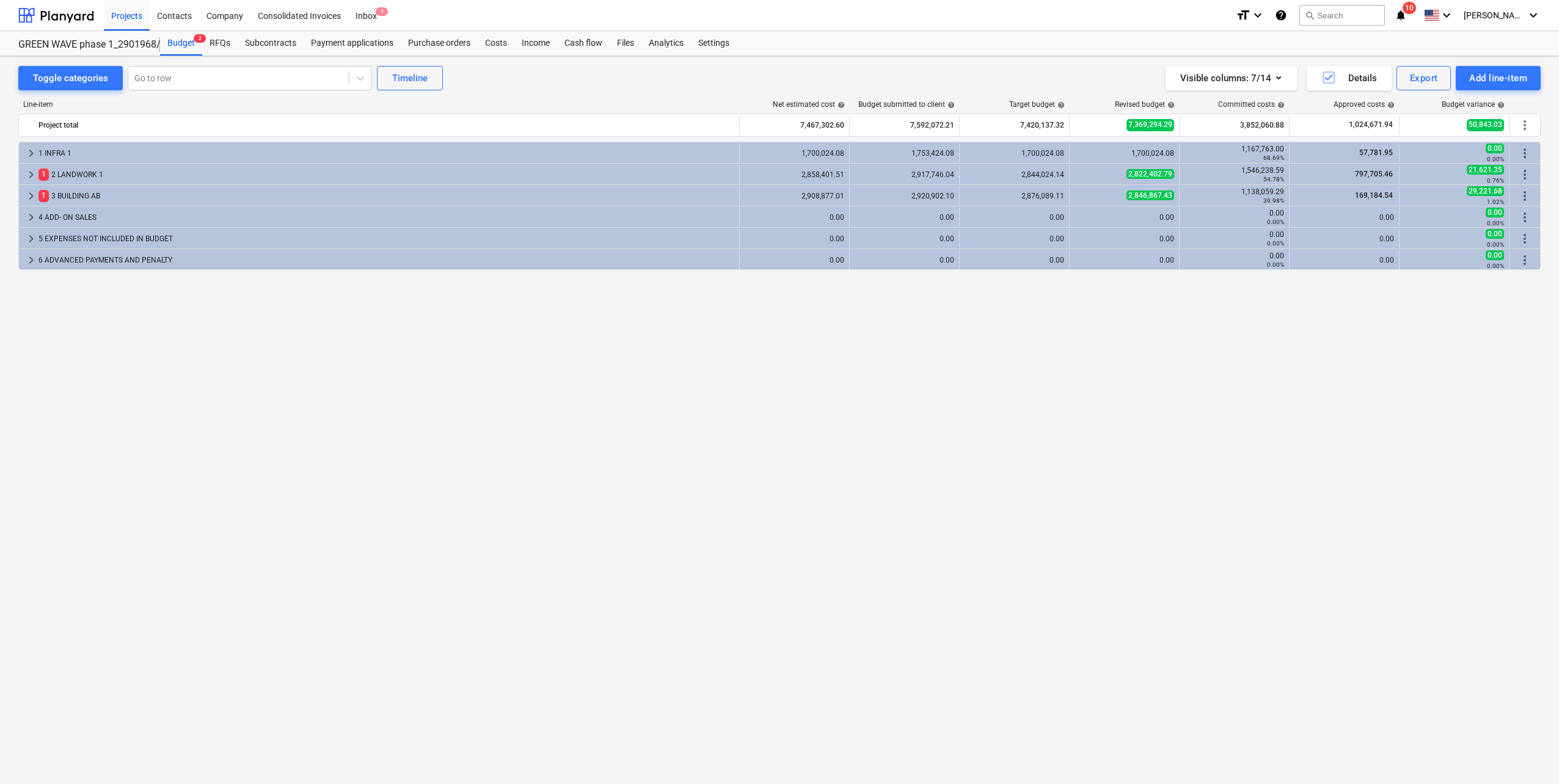
click at [558, 343] on div "keyboard_arrow_right 1 INFRA 1 1,700,024.08 1,753,424.08 1,700,024.08 1,700,024…" at bounding box center [779, 437] width 1522 height 591
